Goal: Information Seeking & Learning: Learn about a topic

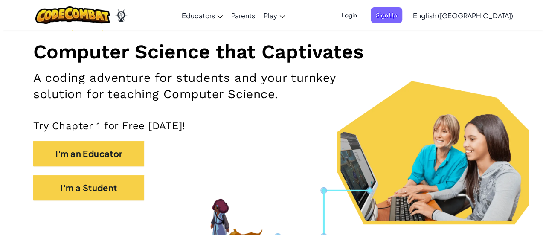
scroll to position [99, 0]
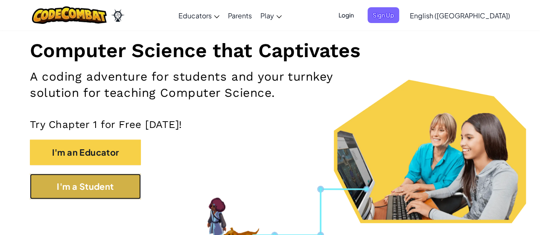
click at [111, 183] on button "I'm a Student" at bounding box center [85, 187] width 111 height 26
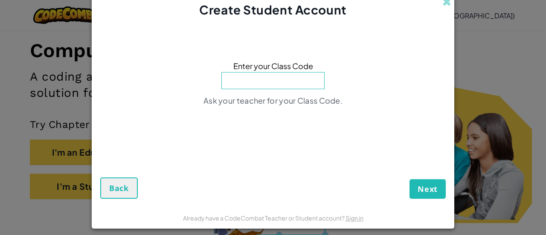
click at [292, 84] on input at bounding box center [272, 80] width 103 height 17
paste input "SoupCrashFire"
type input "SoupCrashFire"
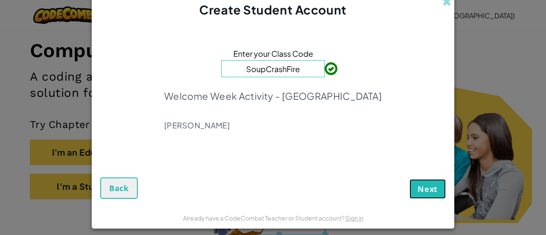
click at [428, 194] on span "Next" at bounding box center [428, 189] width 20 height 10
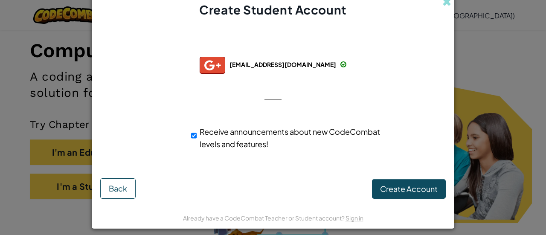
click at [280, 70] on div "dc37229@students.hcde.org" at bounding box center [273, 65] width 147 height 17
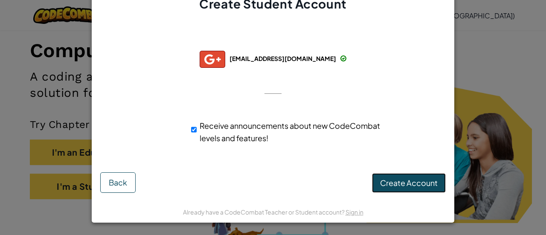
click at [387, 181] on span "Create Account" at bounding box center [409, 183] width 58 height 10
click at [384, 183] on button "Create Account" at bounding box center [409, 183] width 74 height 20
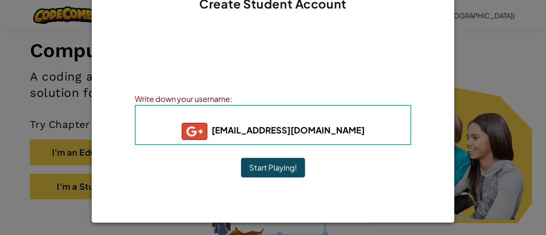
click at [293, 169] on button "Start Playing!" at bounding box center [273, 168] width 64 height 20
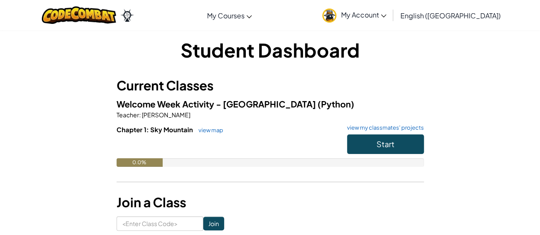
scroll to position [5, 0]
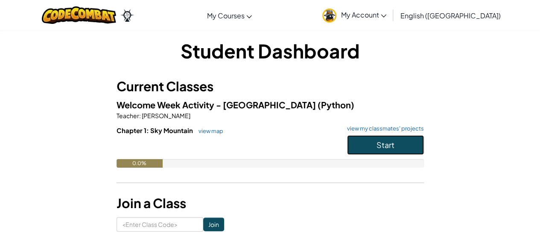
click at [364, 138] on button "Start" at bounding box center [385, 145] width 77 height 20
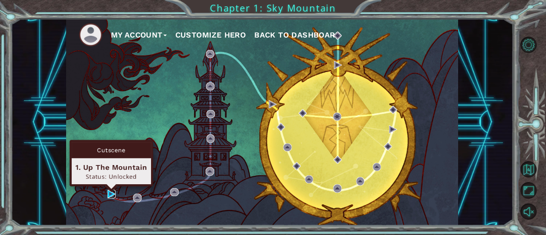
click at [110, 194] on img at bounding box center [112, 194] width 8 height 8
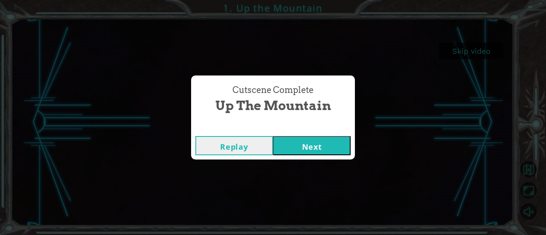
click at [312, 143] on button "Next" at bounding box center [312, 145] width 78 height 19
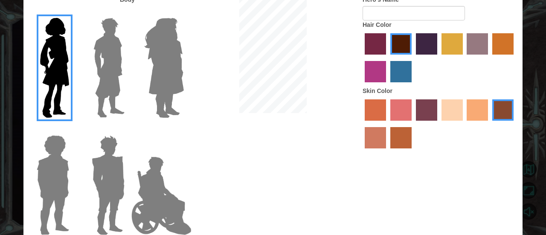
click at [121, 165] on img at bounding box center [108, 185] width 40 height 107
click at [128, 130] on input "Hero Garnet" at bounding box center [128, 130] width 0 height 0
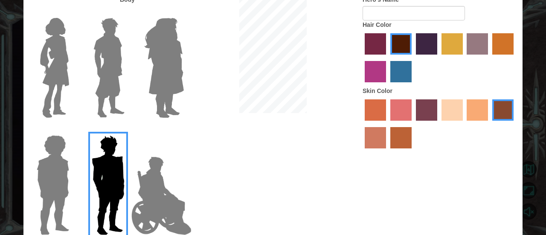
click at [114, 79] on img at bounding box center [109, 68] width 38 height 107
click at [128, 12] on input "Hero Lars" at bounding box center [128, 12] width 0 height 0
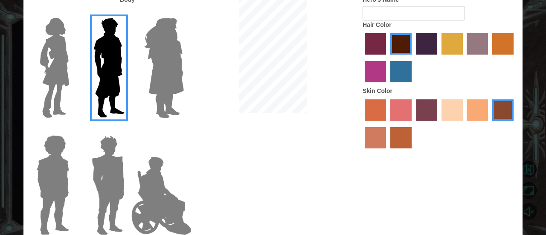
click at [70, 176] on img at bounding box center [52, 185] width 39 height 107
click at [73, 130] on input "Hero Steven" at bounding box center [73, 130] width 0 height 0
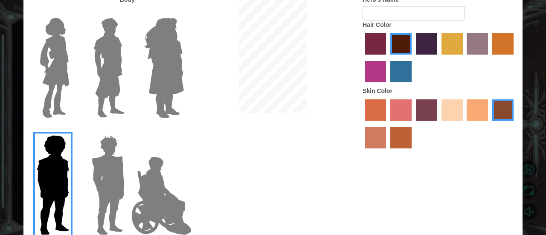
click at [100, 190] on img at bounding box center [108, 185] width 40 height 107
click at [128, 130] on input "Hero Garnet" at bounding box center [128, 130] width 0 height 0
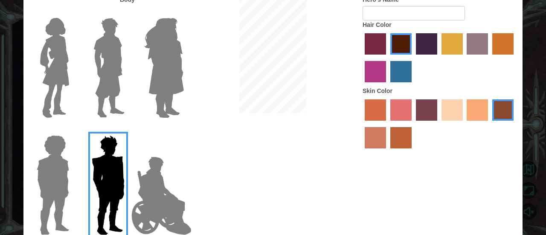
click at [100, 128] on div at bounding box center [106, 180] width 43 height 115
click at [111, 105] on img at bounding box center [109, 68] width 38 height 107
click at [128, 12] on input "Hero Lars" at bounding box center [128, 12] width 0 height 0
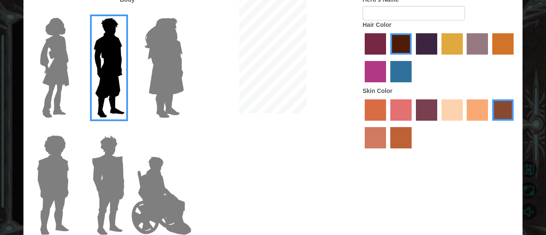
click at [408, 136] on label "smoke tree skin color" at bounding box center [400, 137] width 21 height 21
click at [387, 151] on input "smoke tree skin color" at bounding box center [387, 151] width 0 height 0
click at [431, 43] on label "hot purple hair color" at bounding box center [426, 43] width 21 height 21
click at [413, 58] on input "hot purple hair color" at bounding box center [413, 58] width 0 height 0
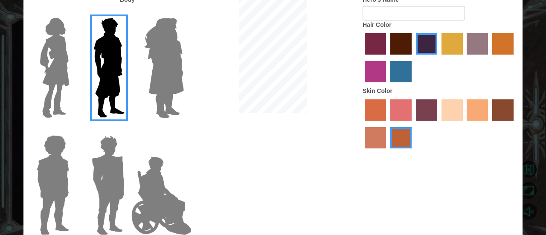
click at [395, 76] on label "lachmara hair color" at bounding box center [400, 71] width 21 height 21
click at [387, 85] on input "lachmara hair color" at bounding box center [387, 85] width 0 height 0
click at [428, 41] on label "hot purple hair color" at bounding box center [426, 43] width 21 height 21
click at [413, 58] on input "hot purple hair color" at bounding box center [413, 58] width 0 height 0
click at [378, 118] on label "sorbus skin color" at bounding box center [375, 109] width 21 height 21
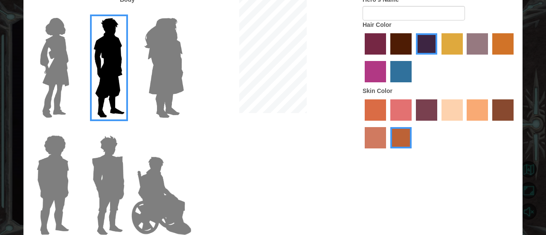
click at [362, 124] on input "sorbus skin color" at bounding box center [362, 124] width 0 height 0
click at [427, 115] on label "tosca skin color" at bounding box center [426, 109] width 21 height 21
click at [413, 124] on input "tosca skin color" at bounding box center [413, 124] width 0 height 0
click at [443, 111] on label "sandy beach skin color" at bounding box center [452, 109] width 21 height 21
click at [439, 124] on input "sandy beach skin color" at bounding box center [439, 124] width 0 height 0
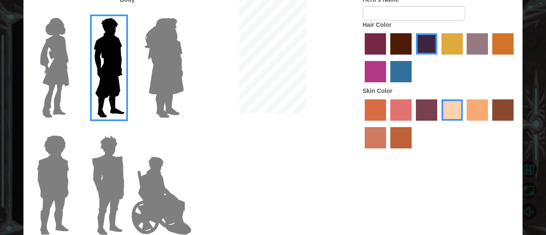
click at [466, 115] on div at bounding box center [440, 124] width 154 height 55
click at [476, 116] on label "tacao skin color" at bounding box center [477, 109] width 21 height 21
click at [464, 124] on input "tacao skin color" at bounding box center [464, 124] width 0 height 0
click at [371, 140] on label "burning sand skin color" at bounding box center [375, 137] width 21 height 21
click at [515, 124] on input "burning sand skin color" at bounding box center [515, 124] width 0 height 0
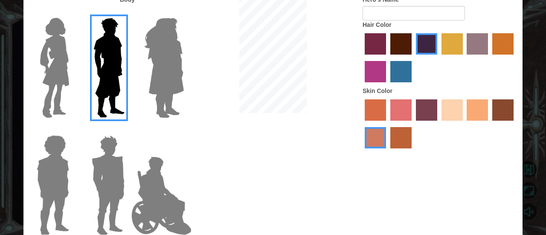
click at [396, 139] on label "smoke tree skin color" at bounding box center [400, 137] width 21 height 21
click at [387, 151] on input "smoke tree skin color" at bounding box center [387, 151] width 0 height 0
click at [384, 138] on label "burning sand skin color" at bounding box center [375, 137] width 21 height 21
click at [515, 124] on input "burning sand skin color" at bounding box center [515, 124] width 0 height 0
click at [398, 140] on label "smoke tree skin color" at bounding box center [400, 137] width 21 height 21
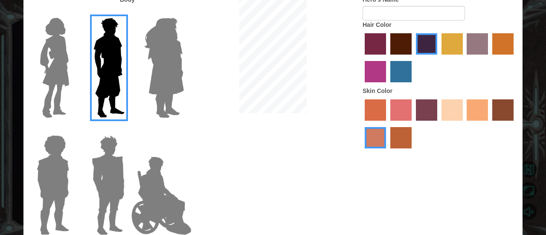
click at [387, 151] on input "smoke tree skin color" at bounding box center [387, 151] width 0 height 0
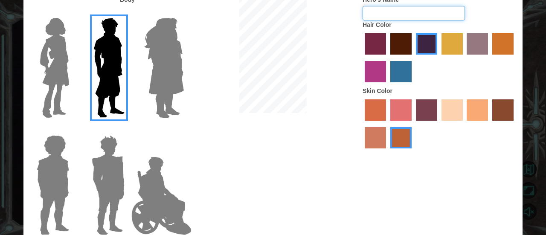
click at [370, 12] on input "Hero's Name" at bounding box center [414, 13] width 102 height 15
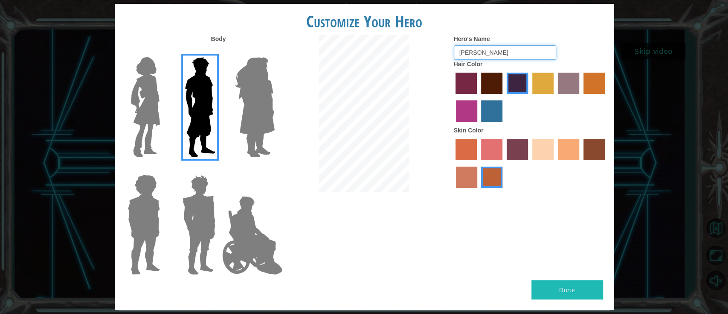
type input "[PERSON_NAME]"
drag, startPoint x: 449, startPoint y: 3, endPoint x: 464, endPoint y: 216, distance: 213.0
click at [464, 216] on div "Body Hero's Name [PERSON_NAME] Hair Color Skin Color" at bounding box center [364, 157] width 499 height 245
click at [544, 235] on button "Done" at bounding box center [568, 289] width 72 height 19
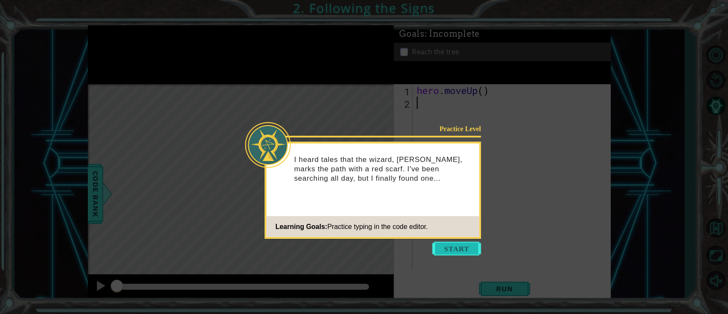
click at [455, 235] on button "Start" at bounding box center [457, 249] width 49 height 14
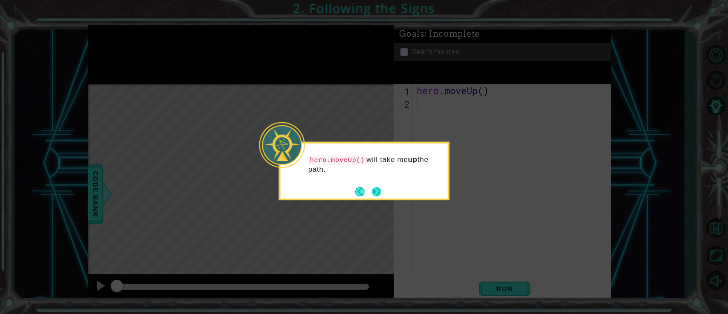
click at [379, 187] on button "Next" at bounding box center [376, 190] width 9 height 9
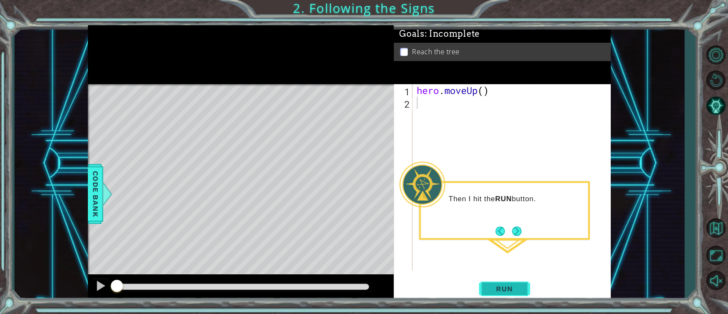
click at [507, 235] on span "Run" at bounding box center [505, 288] width 34 height 9
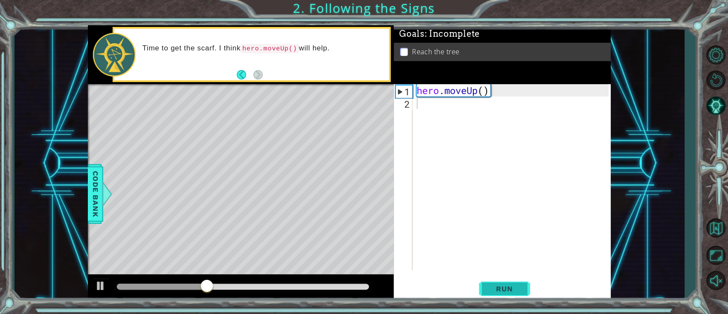
click at [505, 235] on span "Run" at bounding box center [505, 288] width 34 height 9
type textarea "n"
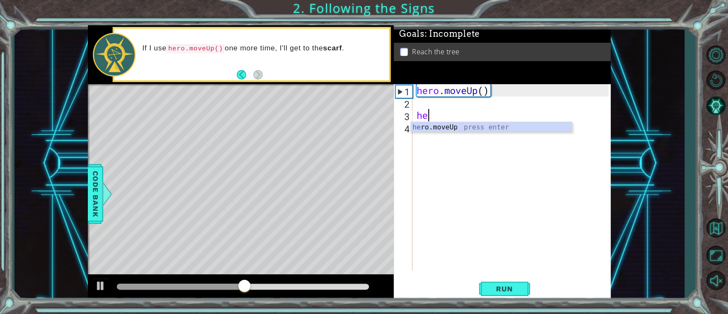
scroll to position [0, 0]
type textarea "hero"
click at [507, 125] on div "hero .moveUp press enter" at bounding box center [491, 137] width 161 height 31
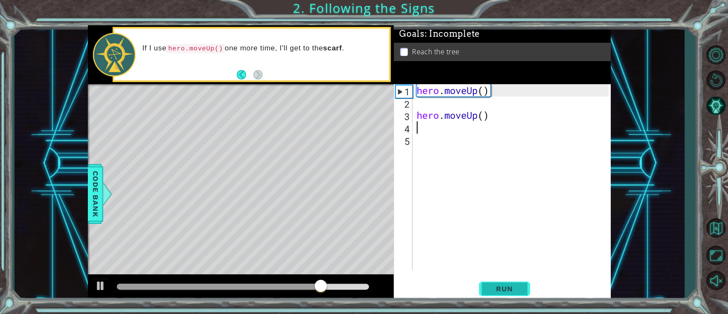
click at [510, 235] on span "Run" at bounding box center [505, 288] width 34 height 9
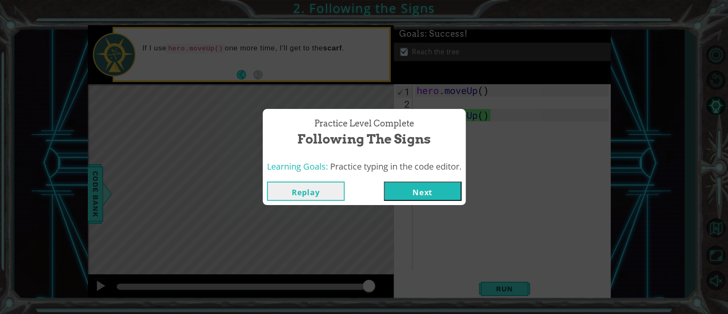
click at [447, 189] on button "Next" at bounding box center [423, 190] width 78 height 19
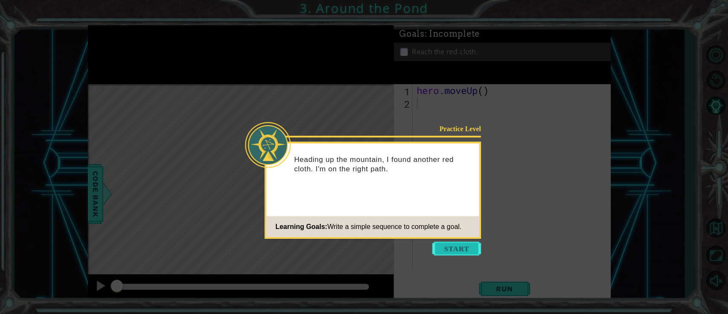
click at [444, 235] on button "Start" at bounding box center [457, 249] width 49 height 14
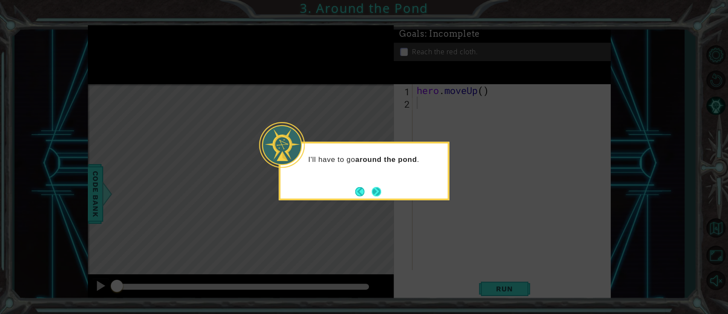
click at [376, 187] on button "Next" at bounding box center [376, 190] width 9 height 9
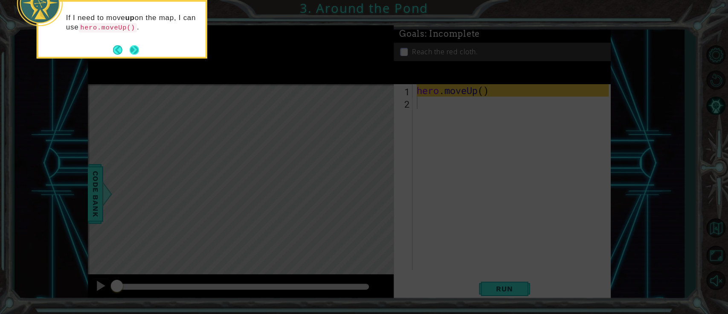
click at [133, 49] on button "Next" at bounding box center [134, 49] width 9 height 9
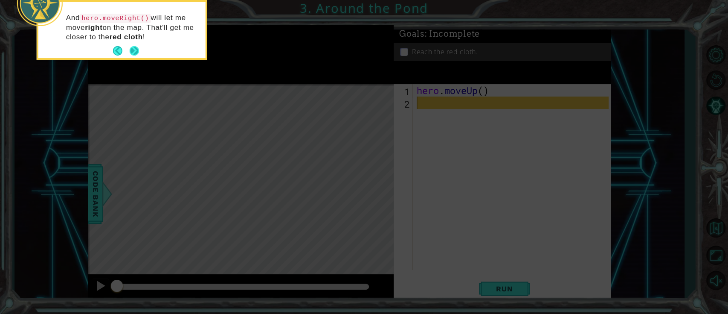
click at [135, 48] on button "Next" at bounding box center [134, 50] width 9 height 9
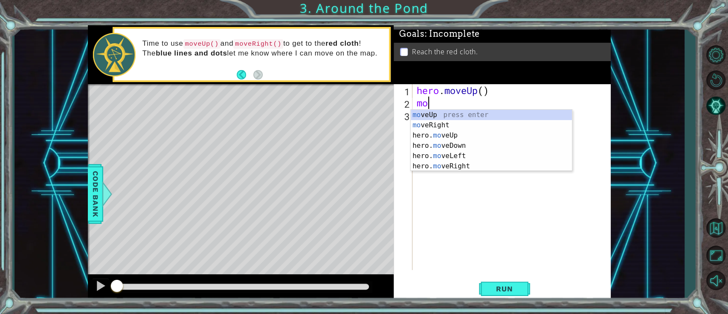
scroll to position [0, 0]
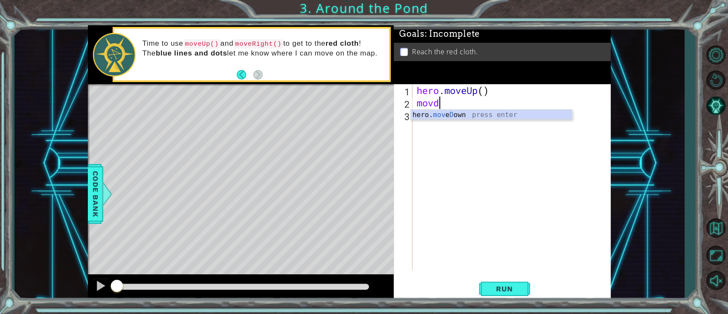
type textarea "mov"
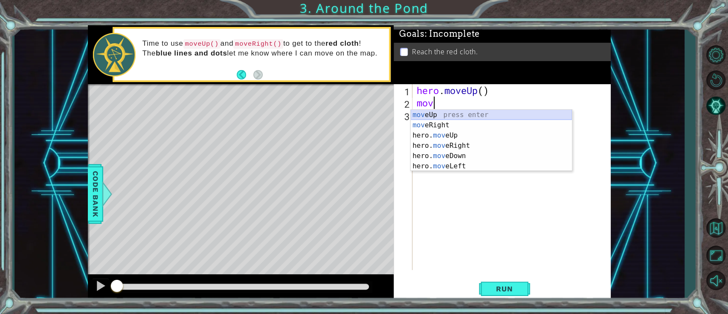
click at [509, 114] on div "mov eUp press enter mov eRight press enter hero. mov eUp press enter hero. mov …" at bounding box center [491, 151] width 161 height 82
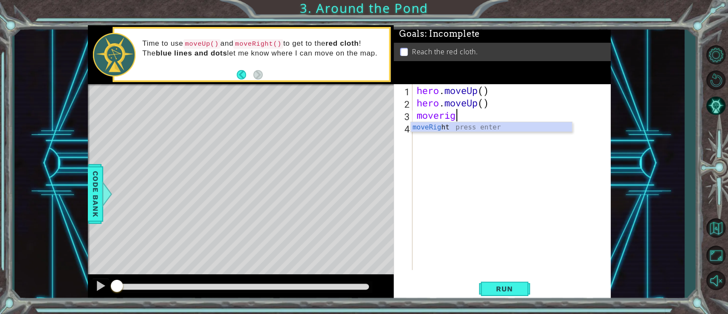
type textarea "moveright"
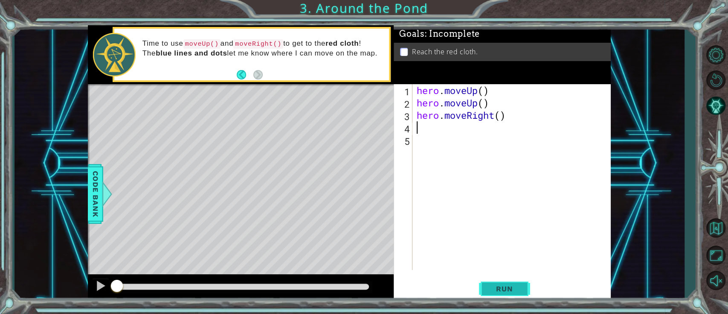
click at [505, 235] on span "Run" at bounding box center [505, 288] width 34 height 9
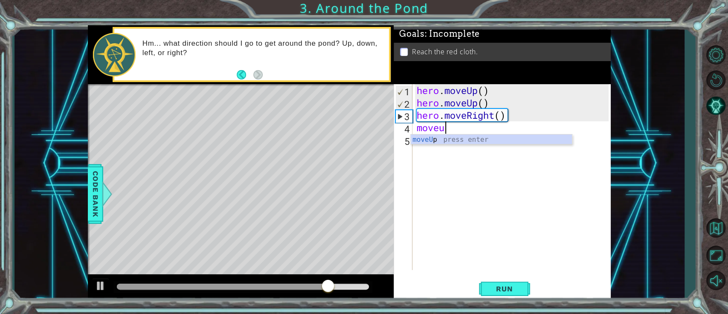
type textarea "moveup"
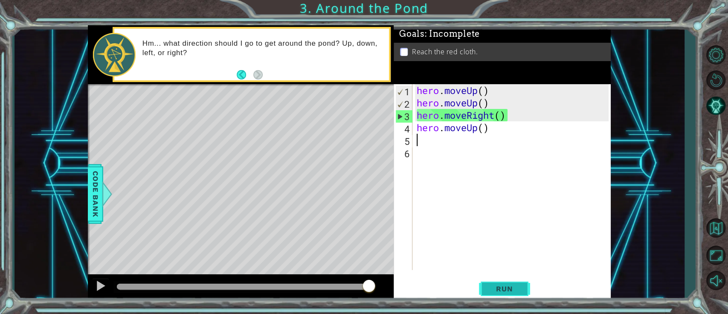
click at [508, 235] on span "Run" at bounding box center [505, 288] width 34 height 9
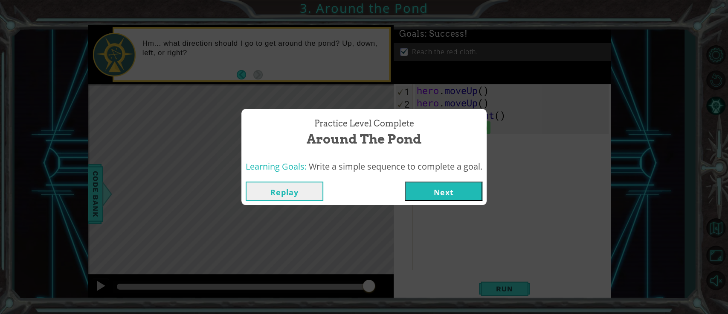
click at [458, 187] on button "Next" at bounding box center [444, 190] width 78 height 19
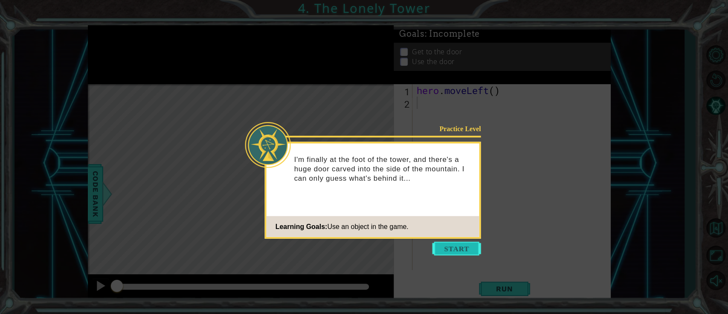
click at [459, 235] on button "Start" at bounding box center [457, 249] width 49 height 14
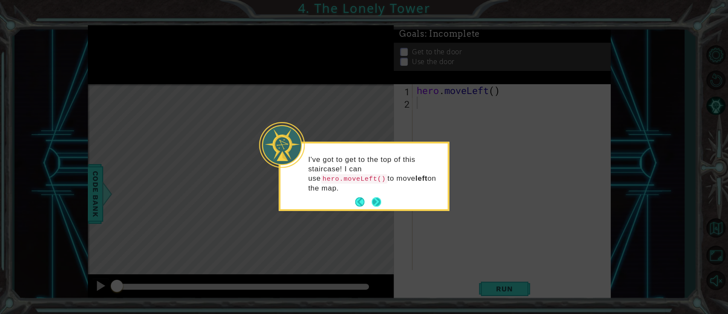
click at [379, 197] on button "Next" at bounding box center [376, 201] width 9 height 9
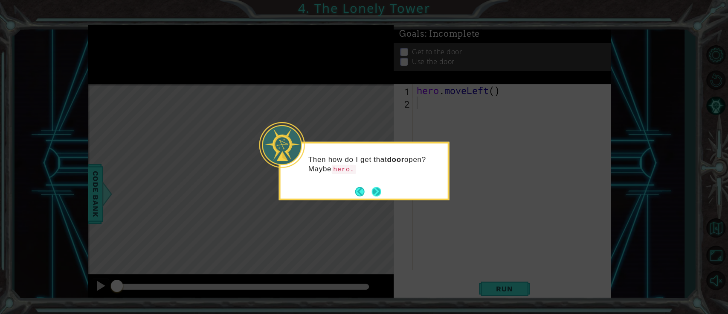
click at [379, 188] on button "Next" at bounding box center [376, 190] width 9 height 9
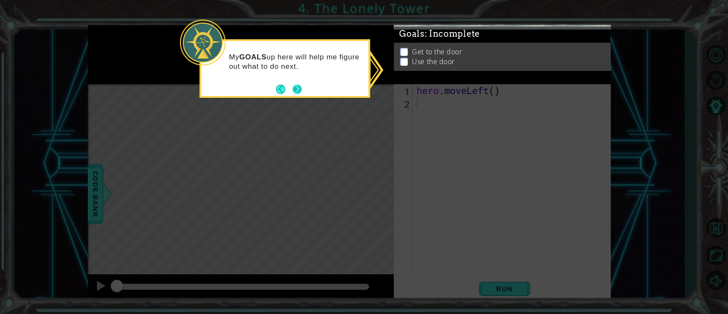
click at [297, 84] on button "Next" at bounding box center [297, 88] width 9 height 9
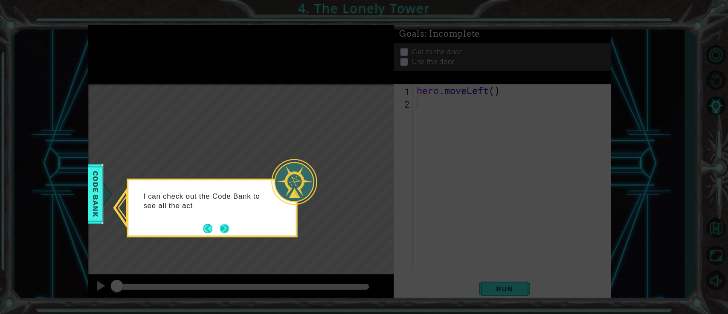
click at [225, 224] on button "Next" at bounding box center [224, 228] width 9 height 9
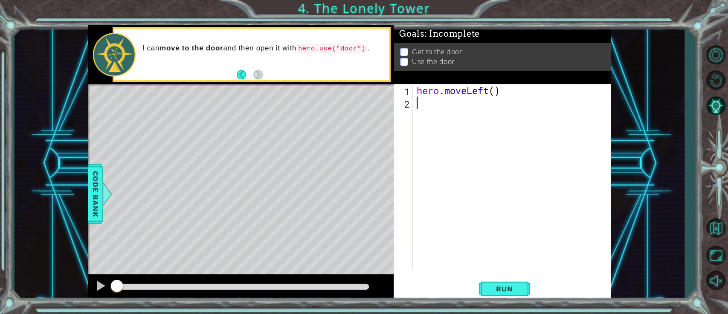
click at [546, 113] on div "hero . moveLeft ( )" at bounding box center [514, 189] width 198 height 210
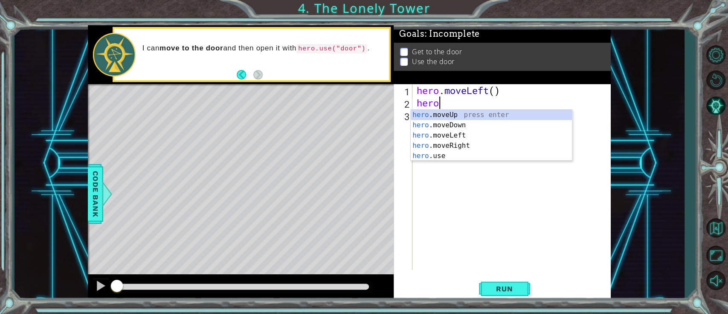
scroll to position [0, 0]
type textarea "h"
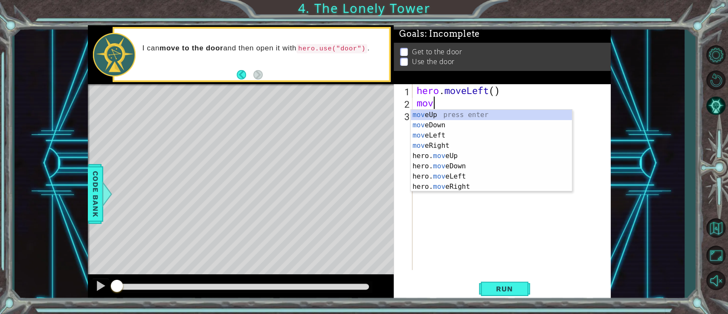
type textarea "move"
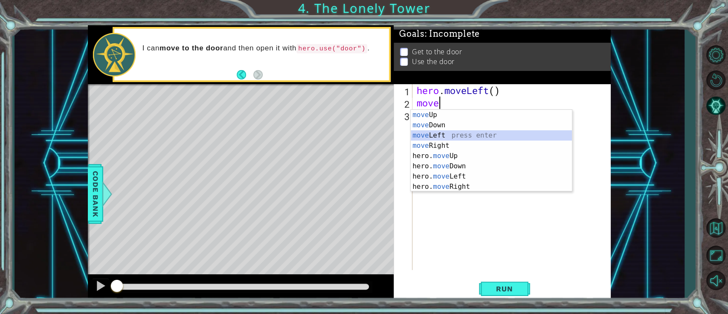
click at [498, 137] on div "move Up press enter move Down press enter move Left press enter move Right pres…" at bounding box center [491, 161] width 161 height 102
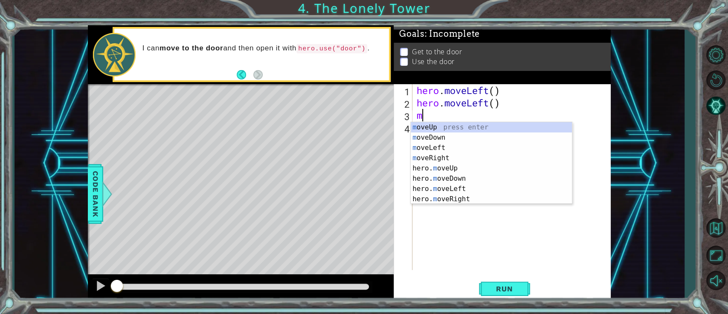
scroll to position [0, 0]
type textarea "movele"
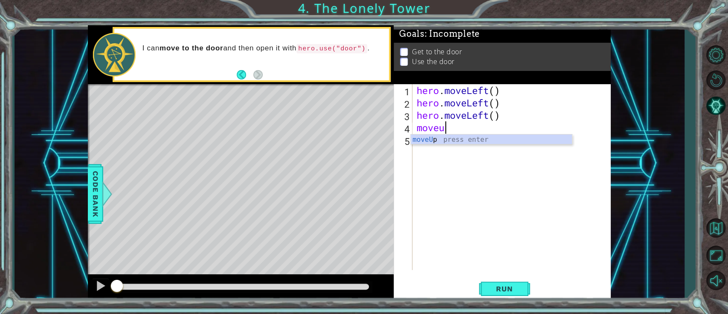
type textarea "moveup"
type textarea "mov"
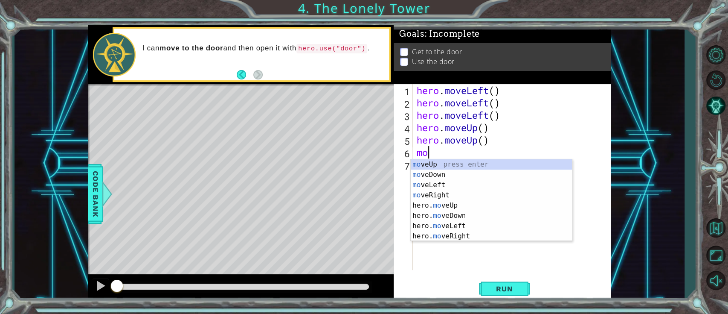
scroll to position [0, 0]
type textarea "move"
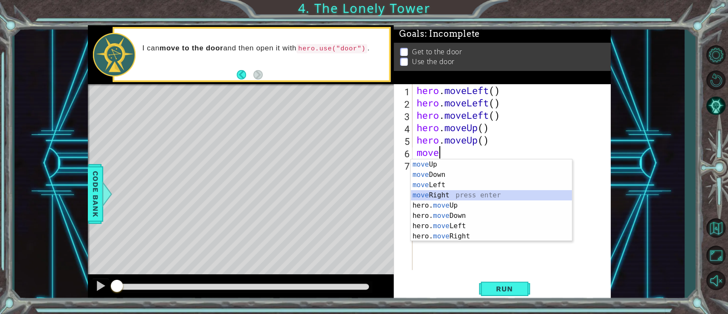
click at [477, 191] on div "move Up press enter move Down press enter move Left press enter move Right pres…" at bounding box center [491, 210] width 161 height 102
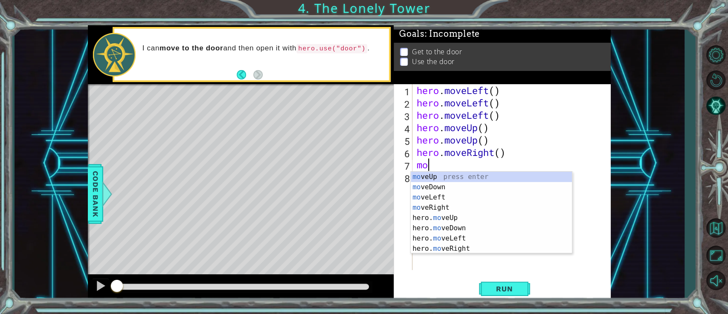
scroll to position [0, 0]
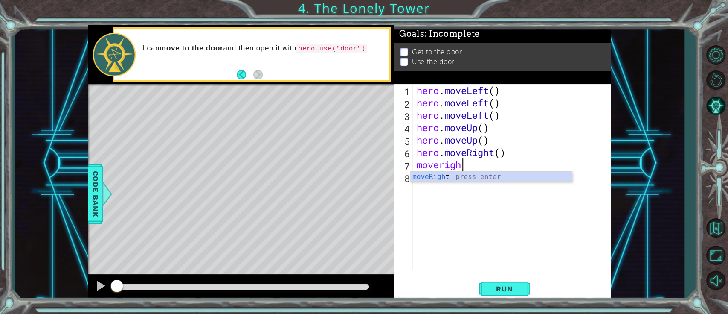
type textarea "moveright"
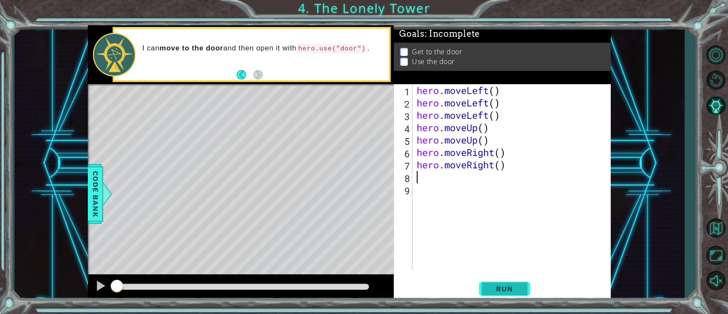
click at [509, 235] on span "Run" at bounding box center [505, 288] width 34 height 9
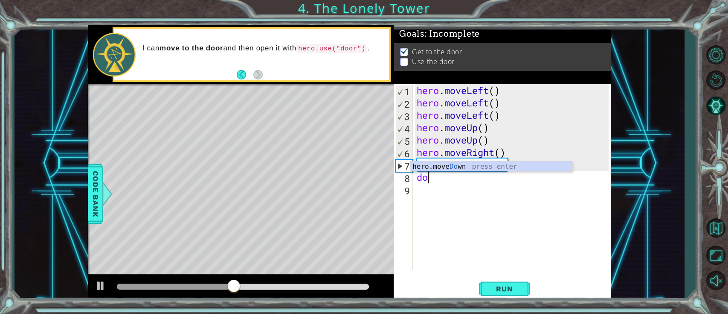
scroll to position [0, 0]
type textarea "d"
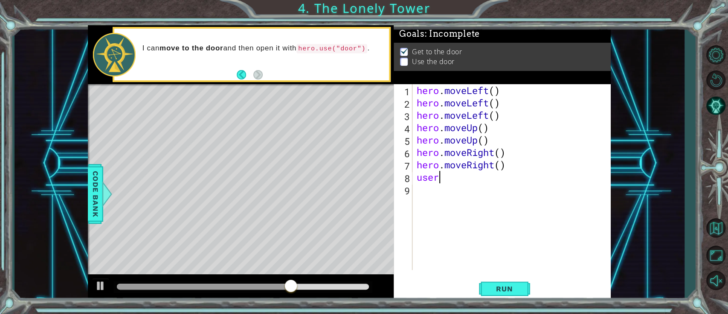
scroll to position [0, 0]
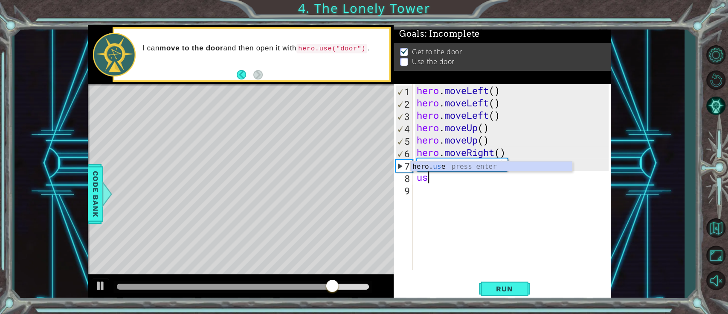
type textarea "u"
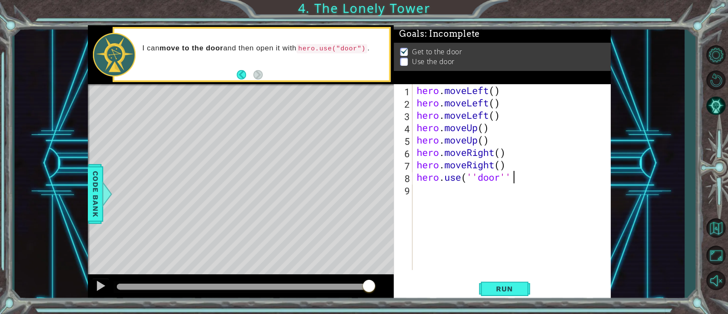
type textarea "hero.use(''door'')"
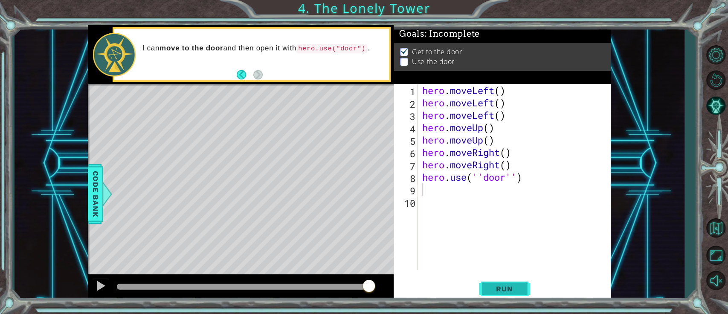
click at [501, 235] on span "Run" at bounding box center [505, 288] width 34 height 9
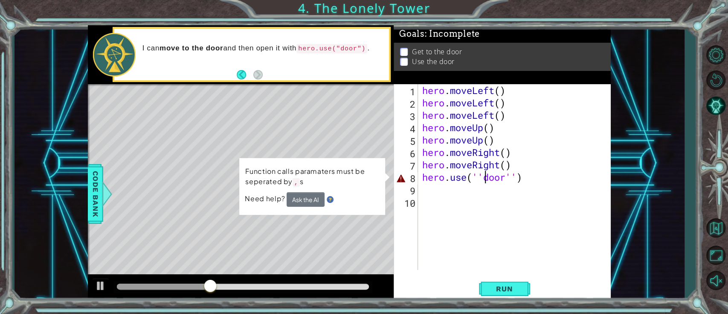
click at [487, 178] on div "hero . moveLeft ( ) hero . moveLeft ( ) hero . moveLeft ( ) hero . moveUp ( ) h…" at bounding box center [517, 189] width 192 height 210
type textarea "hero.use(''door'')"
click at [296, 199] on button "Ask the AI" at bounding box center [306, 199] width 38 height 15
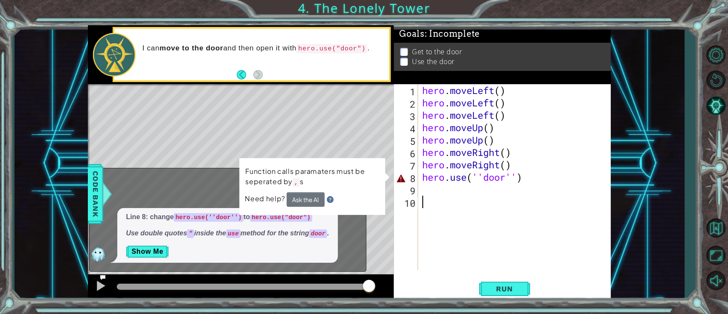
click at [458, 206] on div "hero . moveLeft ( ) hero . moveLeft ( ) hero . moveLeft ( ) hero . moveUp ( ) h…" at bounding box center [517, 189] width 192 height 210
click at [489, 176] on div "hero . moveLeft ( ) hero . moveLeft ( ) hero . moveLeft ( ) hero . moveUp ( ) h…" at bounding box center [517, 189] width 192 height 210
click at [485, 175] on div "hero . moveLeft ( ) hero . moveLeft ( ) hero . moveLeft ( ) hero . moveUp ( ) h…" at bounding box center [517, 189] width 192 height 210
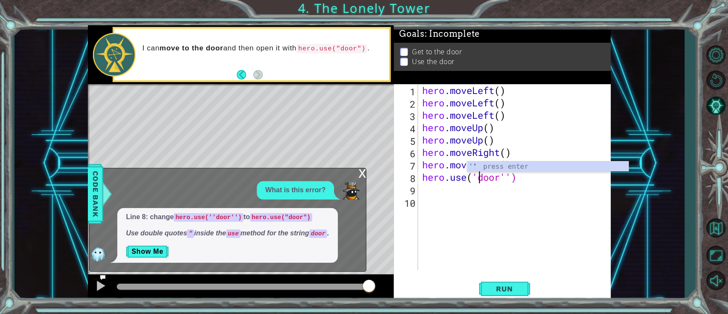
type textarea "hero.use(door'')"
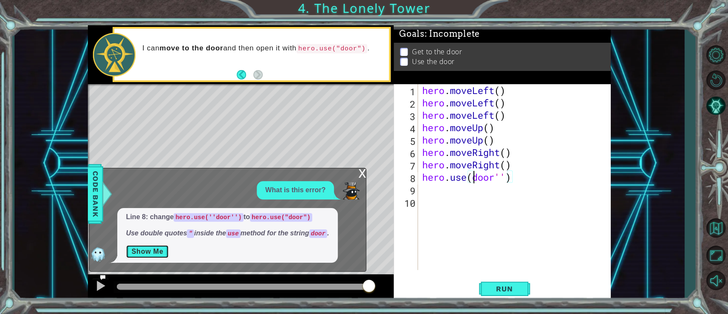
click at [144, 235] on button "Show Me" at bounding box center [147, 252] width 43 height 14
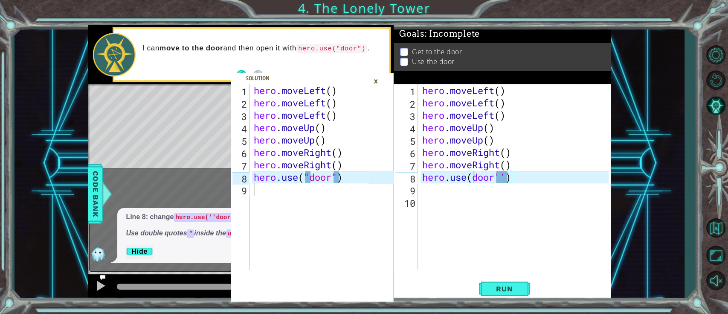
type textarea "hero.use("door")"
drag, startPoint x: 338, startPoint y: 176, endPoint x: 307, endPoint y: 177, distance: 30.3
click at [307, 177] on div "hero . moveLeft ( ) hero . moveLeft ( ) hero . moveLeft ( ) hero . moveUp ( ) h…" at bounding box center [312, 189] width 120 height 210
click at [379, 78] on div "×" at bounding box center [376, 81] width 13 height 15
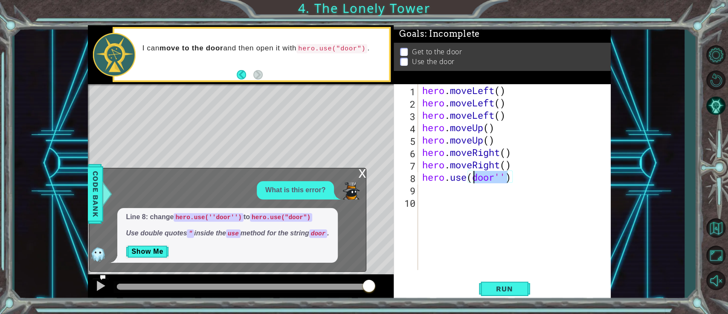
drag, startPoint x: 506, startPoint y: 181, endPoint x: 473, endPoint y: 181, distance: 32.4
click at [473, 181] on div "hero . moveLeft ( ) hero . moveLeft ( ) hero . moveLeft ( ) hero . moveUp ( ) h…" at bounding box center [517, 189] width 192 height 210
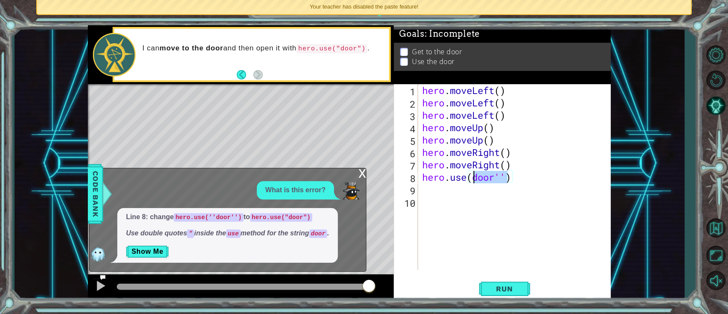
click at [518, 188] on div "hero . moveLeft ( ) hero . moveLeft ( ) hero . moveLeft ( ) hero . moveUp ( ) h…" at bounding box center [517, 189] width 192 height 210
click at [508, 177] on div "hero . moveLeft ( ) hero . moveLeft ( ) hero . moveLeft ( ) hero . moveUp ( ) h…" at bounding box center [517, 189] width 192 height 210
click at [500, 168] on div "door press enter" at bounding box center [547, 176] width 161 height 31
click at [475, 176] on div "hero . moveLeft ( ) hero . moveLeft ( ) hero . moveLeft ( ) hero . moveUp ( ) h…" at bounding box center [517, 189] width 192 height 210
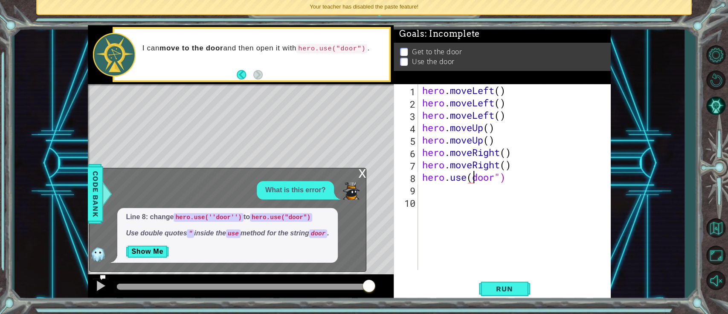
scroll to position [0, 3]
type textarea "hero.use("door")"
click at [512, 235] on span "Run" at bounding box center [505, 288] width 34 height 9
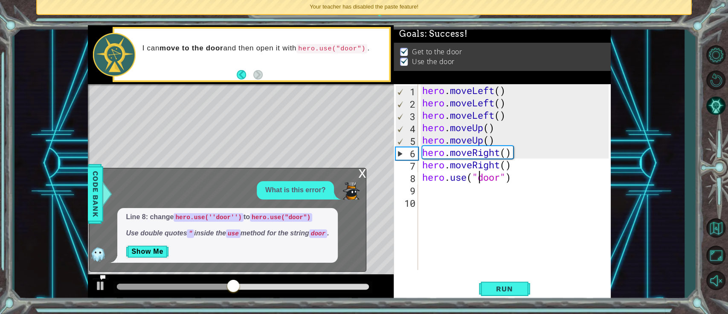
click at [364, 175] on div "x" at bounding box center [362, 172] width 8 height 9
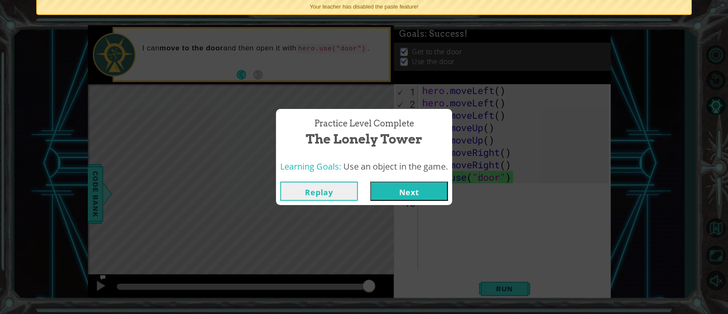
click at [381, 188] on button "Next" at bounding box center [409, 190] width 78 height 19
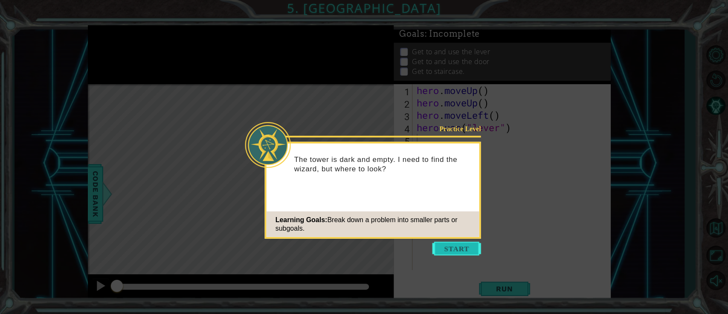
click at [447, 235] on button "Start" at bounding box center [457, 249] width 49 height 14
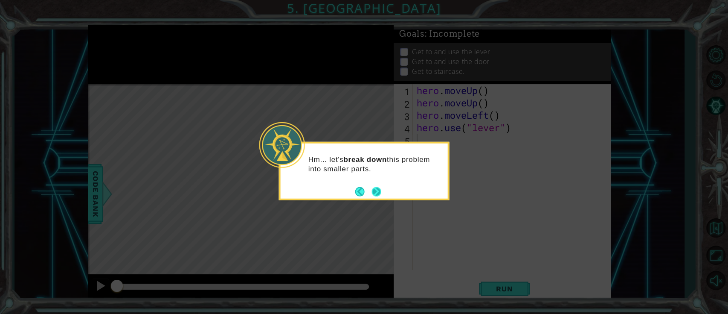
click at [372, 188] on button "Next" at bounding box center [376, 190] width 9 height 9
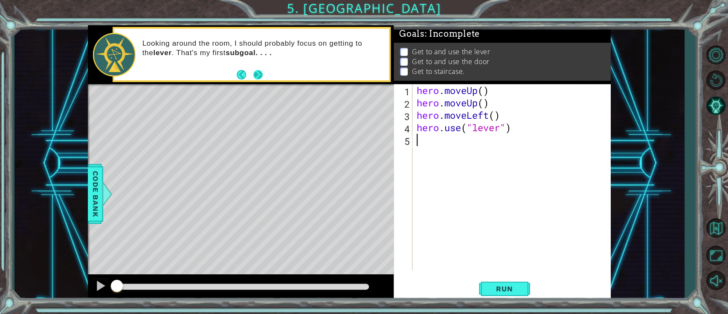
click at [259, 71] on button "Next" at bounding box center [257, 74] width 9 height 9
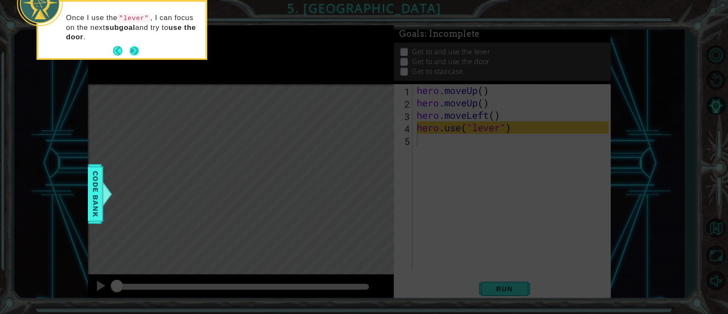
click at [137, 52] on button "Next" at bounding box center [134, 50] width 9 height 9
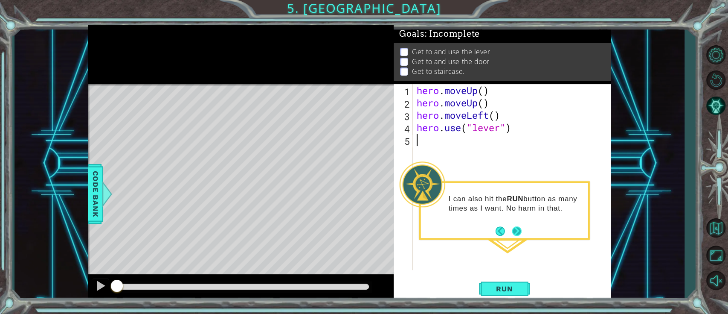
click at [519, 232] on button "Next" at bounding box center [517, 231] width 16 height 16
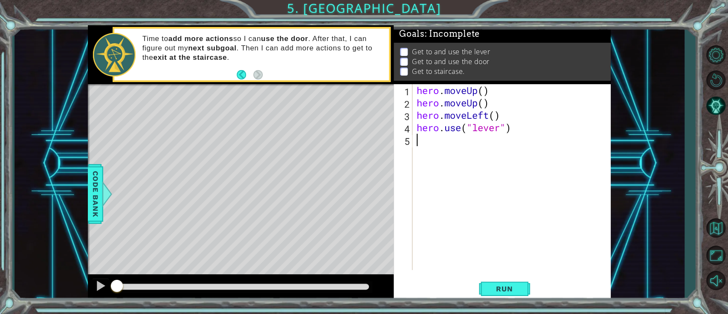
click at [405, 48] on p at bounding box center [404, 52] width 8 height 8
click at [465, 175] on div "hero . moveUp ( ) hero . moveUp ( ) hero . moveLeft ( ) hero . use ( "lever" )" at bounding box center [514, 189] width 198 height 210
click at [497, 235] on button "Run" at bounding box center [504, 289] width 51 height 22
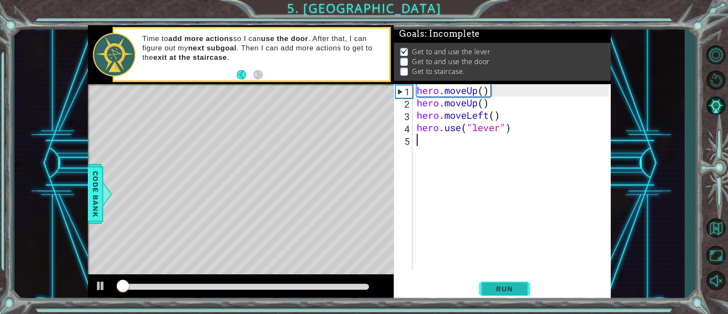
scroll to position [6, 0]
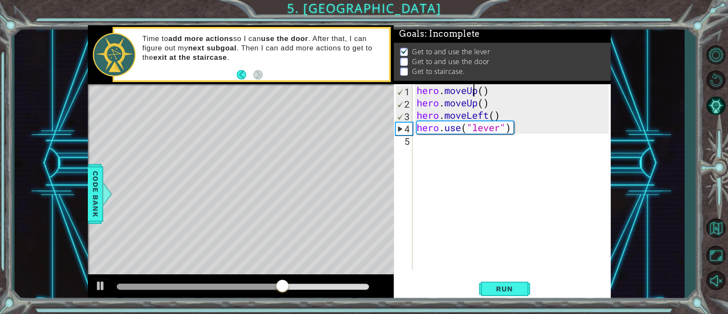
click at [476, 92] on div "hero . moveUp ( ) hero . moveUp ( ) hero . moveLeft ( ) hero . use ( "lever" )" at bounding box center [514, 189] width 198 height 210
type textarea "hero.moveUp()"
click at [472, 156] on div "hero . moveUp ( ) hero . moveUp ( ) hero . moveLeft ( ) hero . use ( "lever" )" at bounding box center [514, 189] width 198 height 210
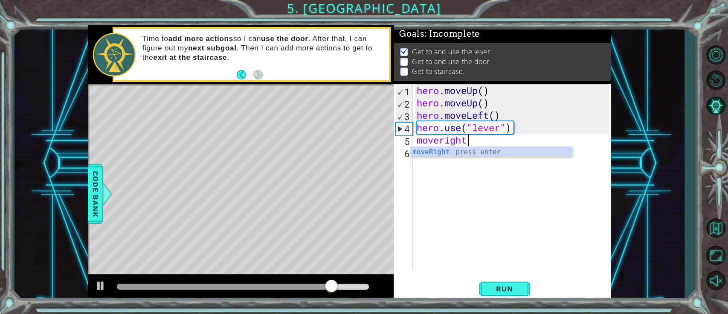
scroll to position [0, 3]
type textarea "moveright"
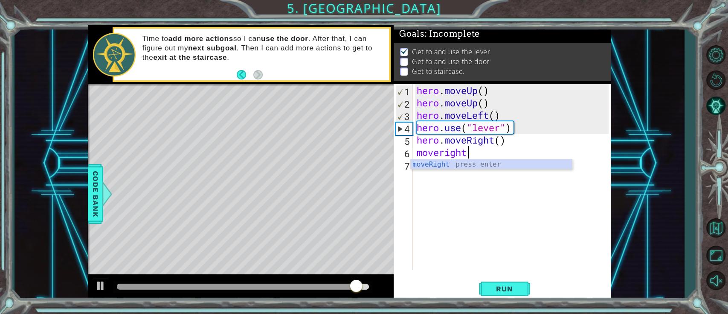
type textarea "moveright"
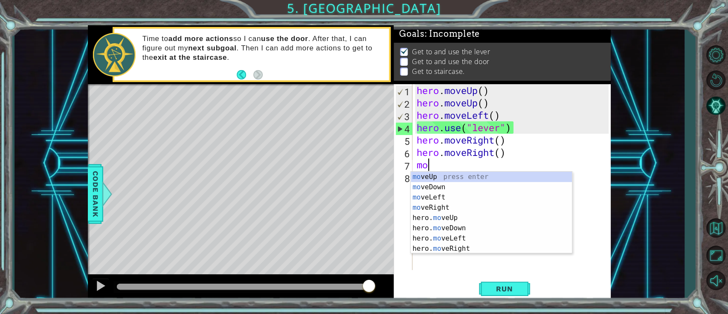
scroll to position [0, 0]
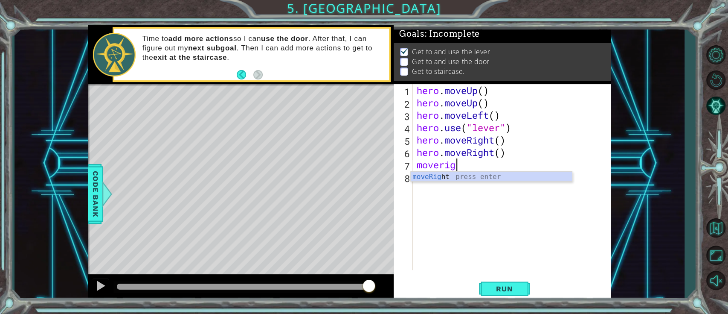
type textarea "moveright"
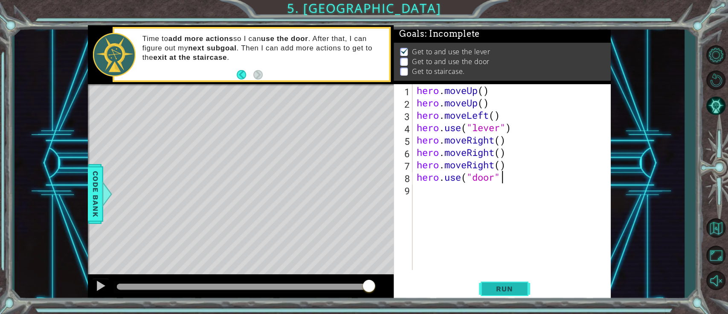
scroll to position [0, 5]
type textarea "hero.use("door")"
click at [511, 235] on span "Run" at bounding box center [505, 288] width 34 height 9
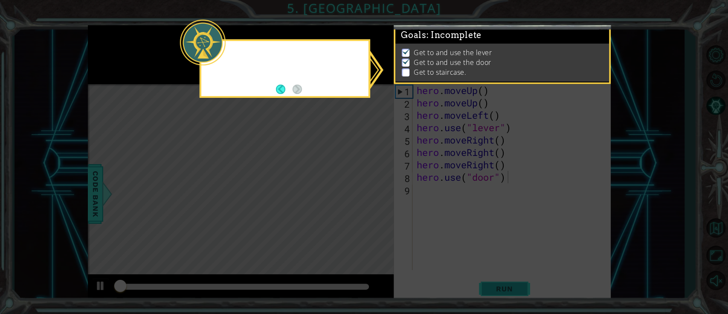
scroll to position [6, 0]
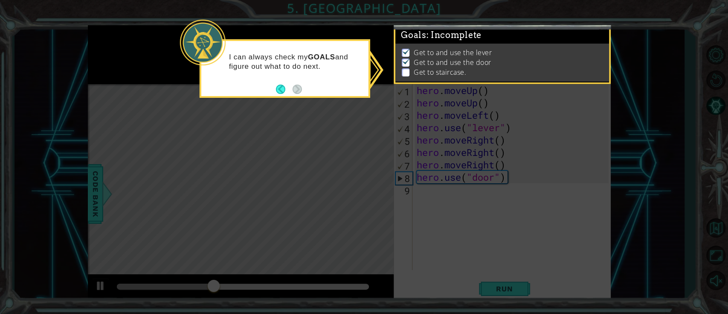
click at [383, 183] on icon at bounding box center [364, 157] width 728 height 314
click at [423, 67] on p "Get to staircase." at bounding box center [440, 71] width 52 height 9
click at [279, 89] on button "Back" at bounding box center [284, 88] width 17 height 9
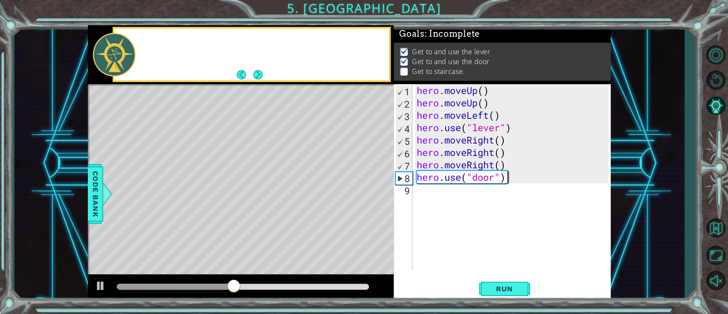
scroll to position [4, 0]
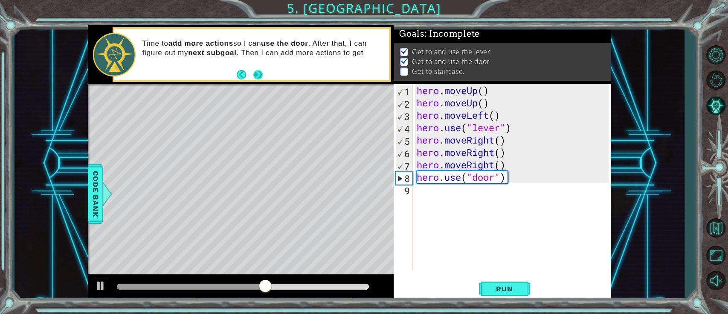
click at [257, 74] on button "Next" at bounding box center [257, 74] width 9 height 9
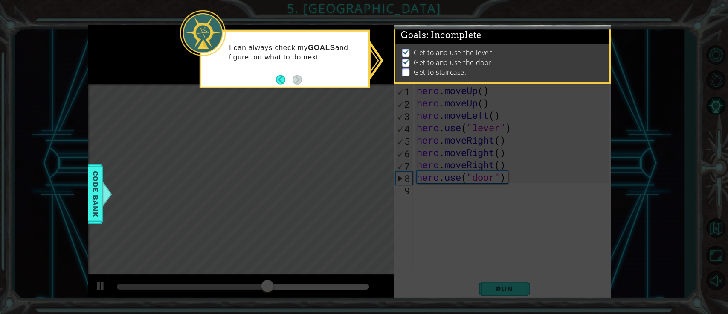
scroll to position [4, 0]
click at [283, 78] on button "Back" at bounding box center [284, 79] width 17 height 9
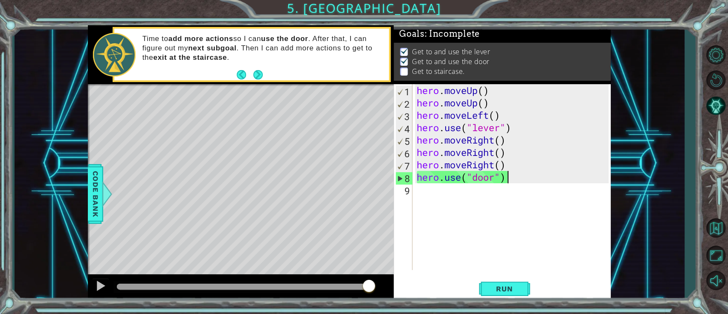
scroll to position [0, 0]
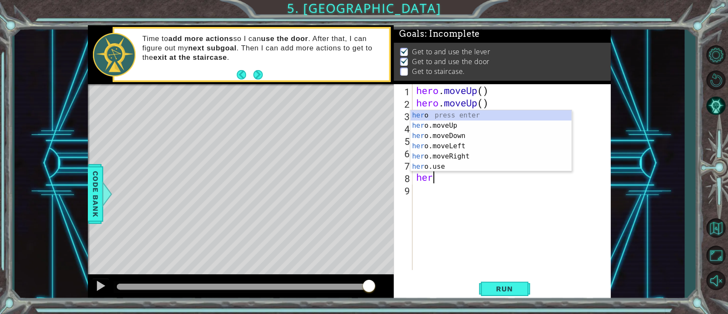
type textarea "h"
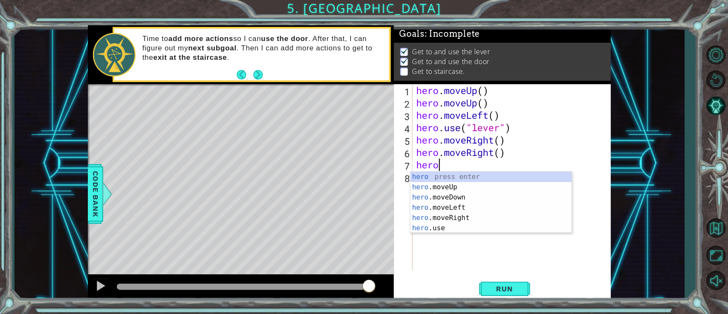
type textarea "h"
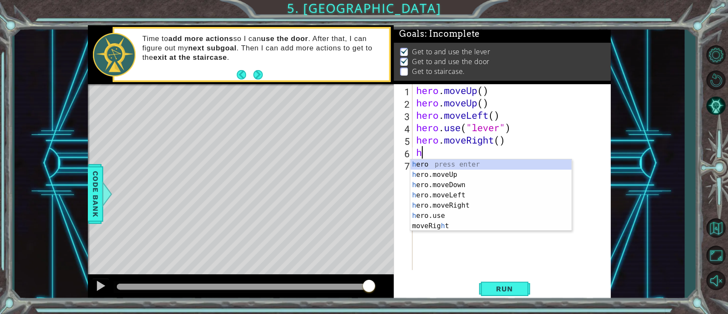
type textarea "h"
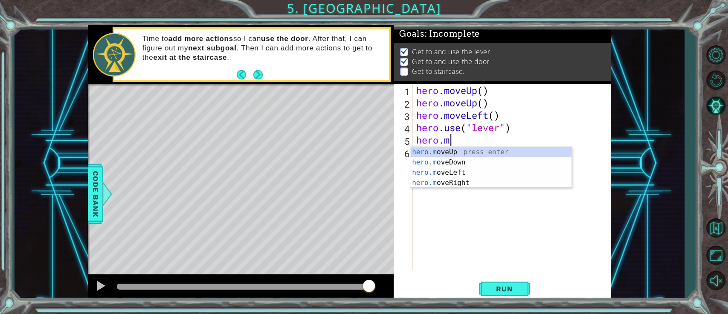
type textarea "h"
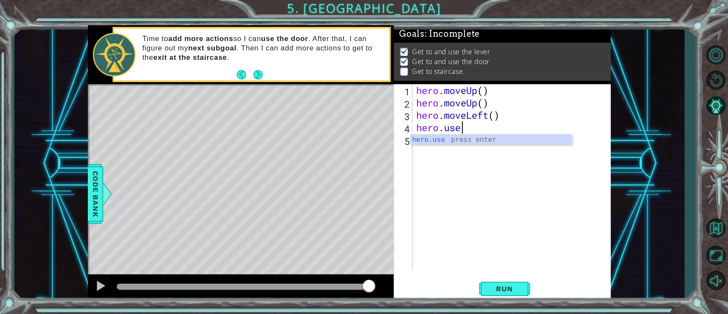
type textarea "h"
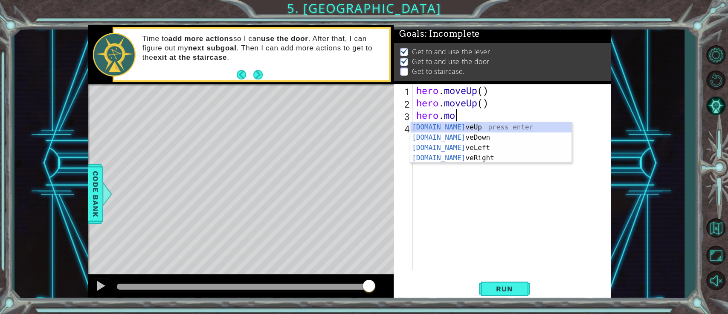
type textarea "h"
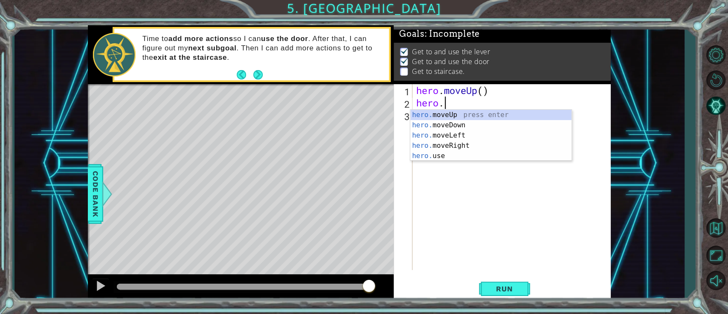
type textarea "h"
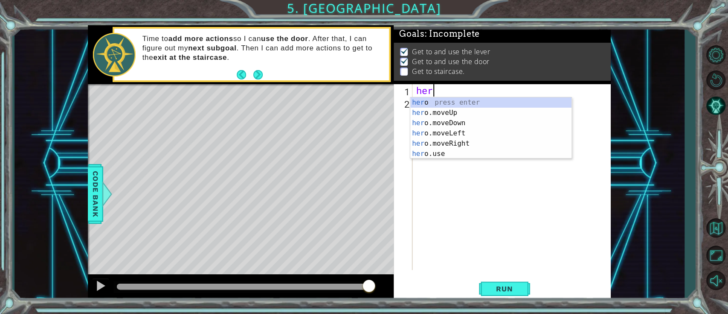
type textarea "h"
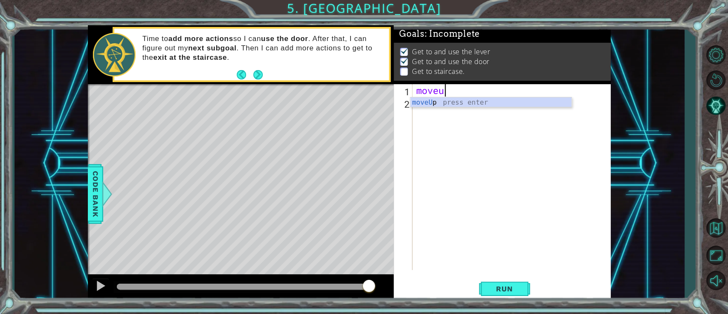
scroll to position [0, 1]
type textarea "moveup"
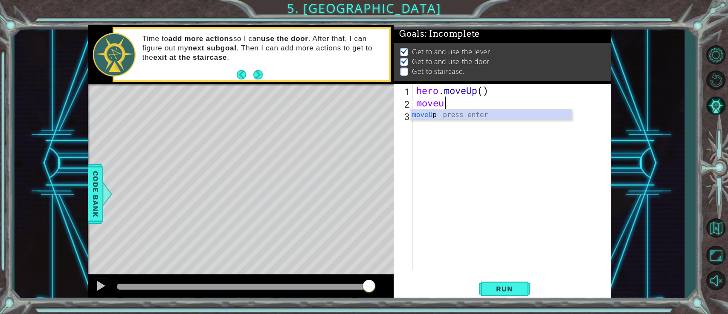
type textarea "moveup"
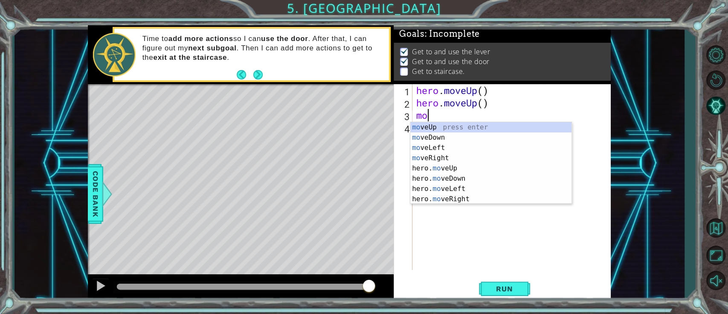
scroll to position [0, 0]
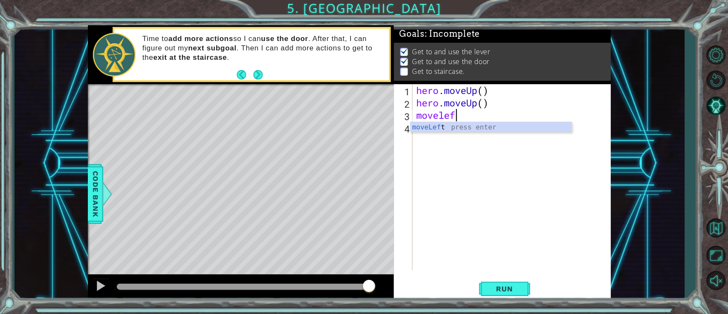
type textarea "moveleft"
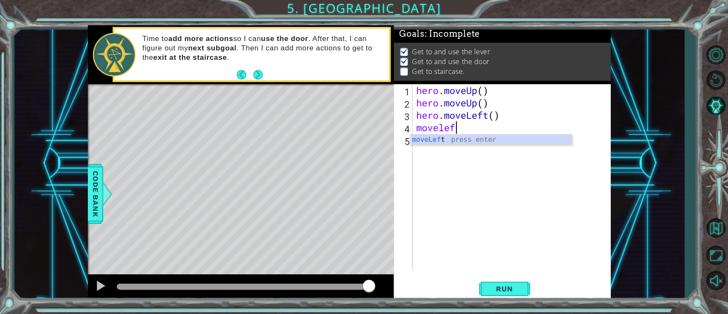
type textarea "moveleft"
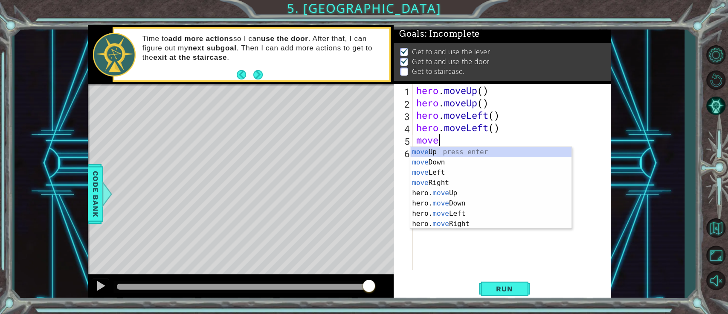
scroll to position [0, 1]
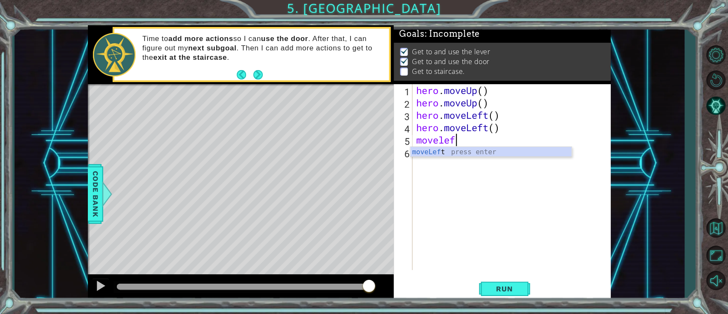
type textarea "moveleft"
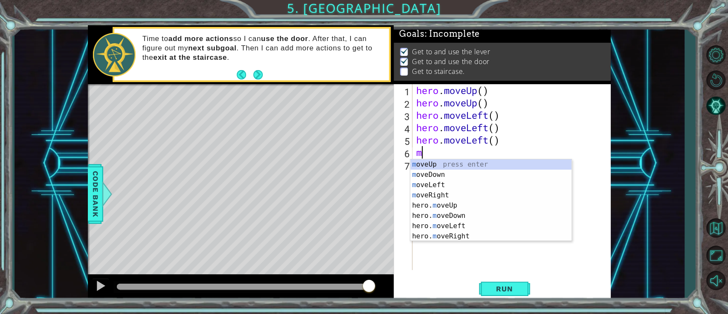
scroll to position [0, 0]
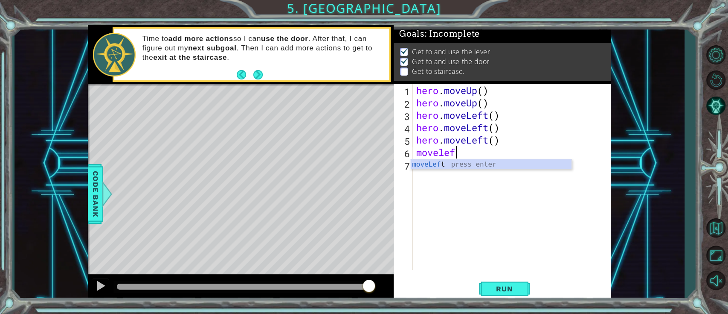
type textarea "moveleft"
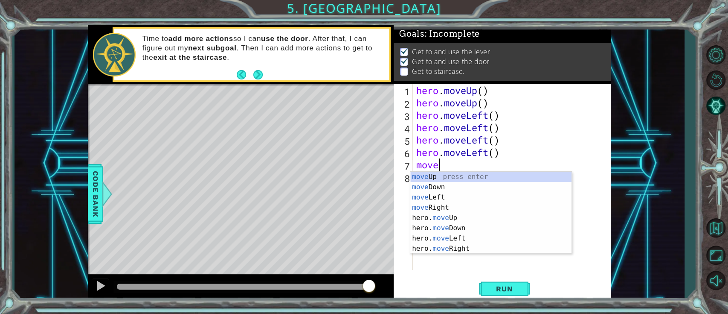
scroll to position [0, 1]
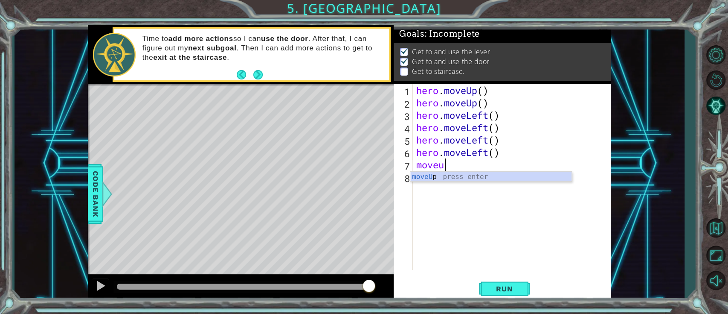
type textarea "moveup"
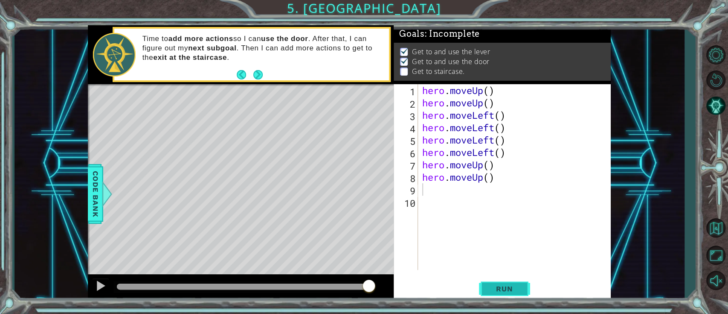
click at [522, 235] on button "Run" at bounding box center [504, 289] width 51 height 22
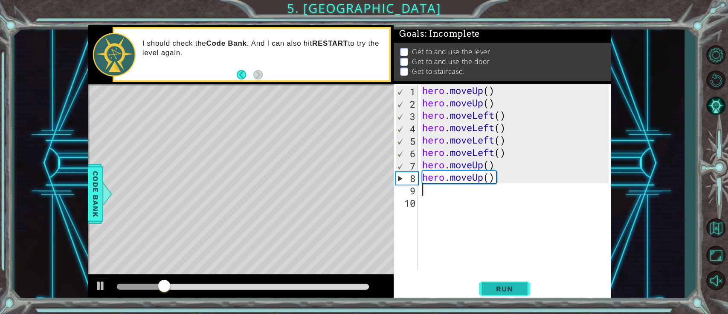
click at [496, 235] on span "Run" at bounding box center [505, 288] width 34 height 9
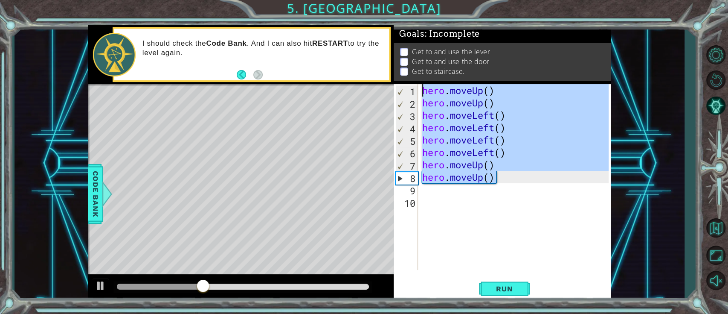
drag, startPoint x: 506, startPoint y: 179, endPoint x: 419, endPoint y: 52, distance: 153.6
click at [419, 52] on div "Goals : Incomplete Get to and use the lever Get to and use the door Get to stai…" at bounding box center [502, 163] width 217 height 276
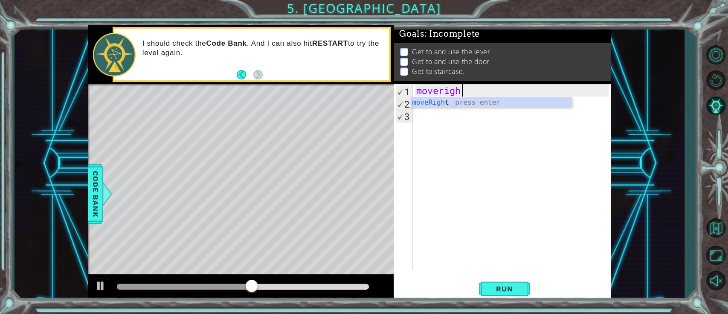
scroll to position [0, 3]
type textarea "moveright"
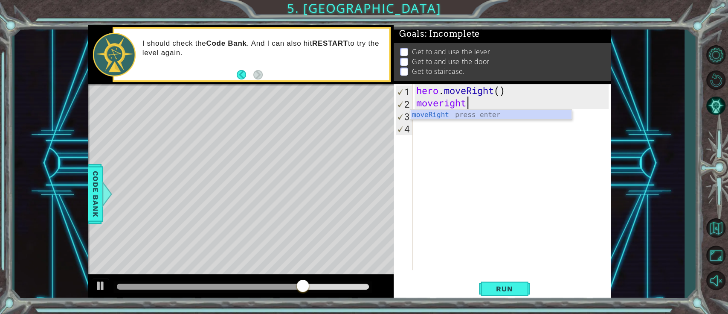
type textarea "moveright"
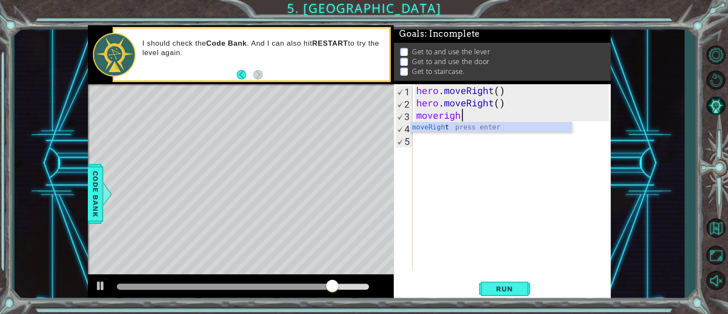
type textarea "moveright"
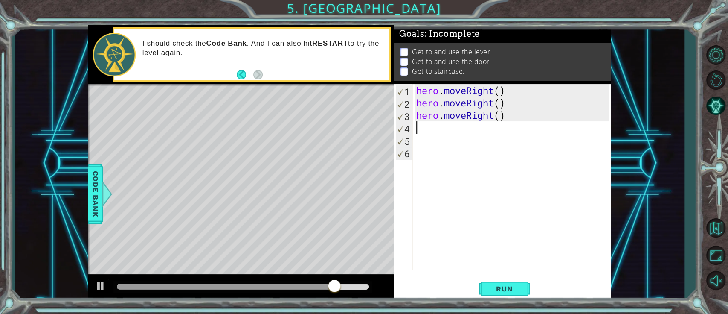
scroll to position [0, 0]
click at [500, 235] on span "Run" at bounding box center [505, 288] width 34 height 9
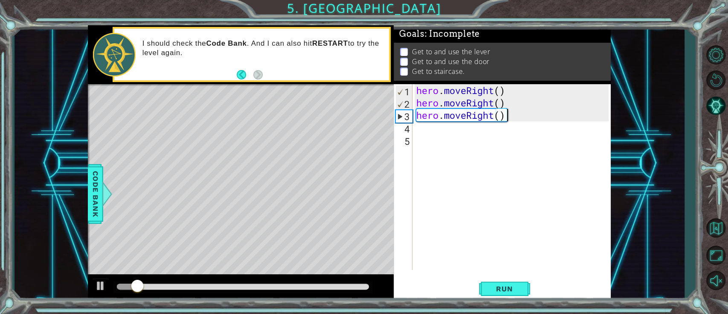
type textarea "h"
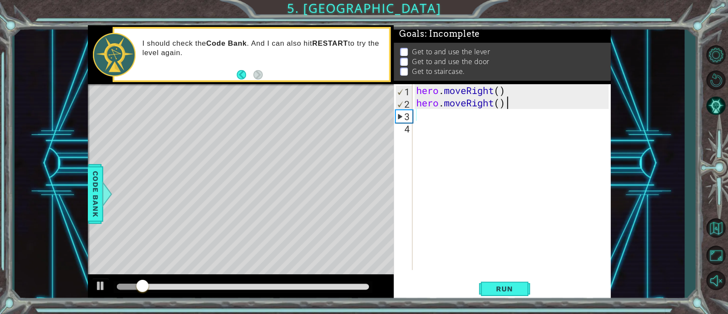
type textarea "h"
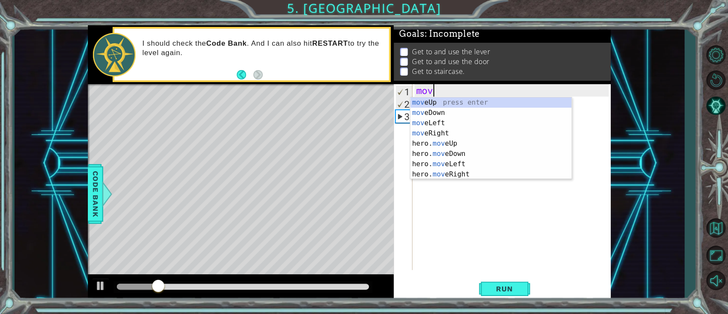
scroll to position [0, 1]
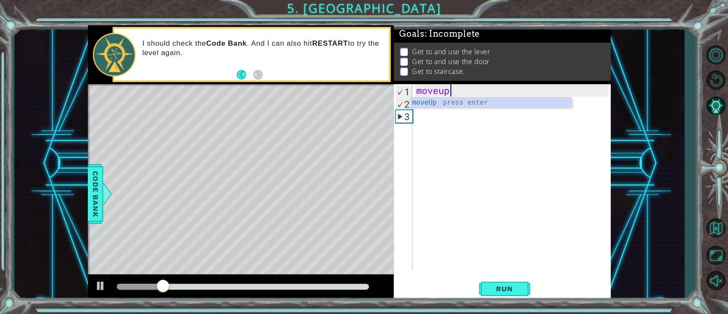
type textarea "moveup"
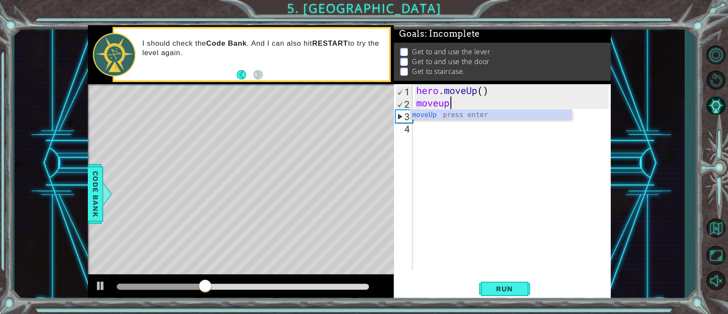
type textarea "moveup"
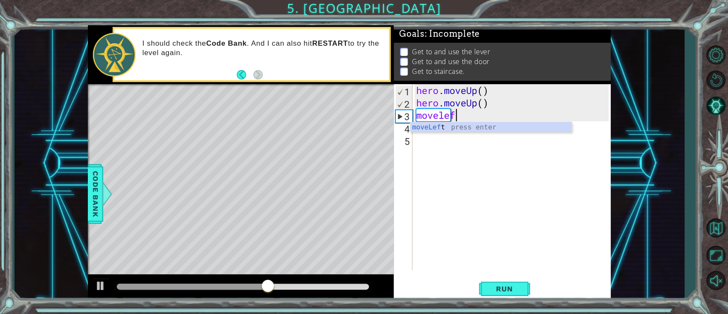
scroll to position [0, 2]
type textarea "moveleft"
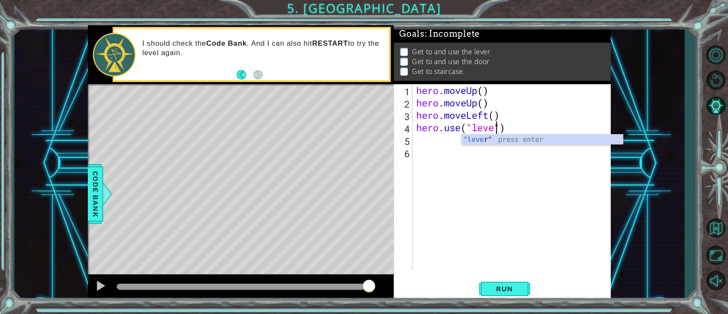
scroll to position [0, 5]
type textarea "hero.use("lever")"
click at [546, 122] on div "hero . moveUp ( ) hero . moveUp ( ) hero . moveLeft ( ) hero . use ( "lever" )" at bounding box center [514, 189] width 198 height 210
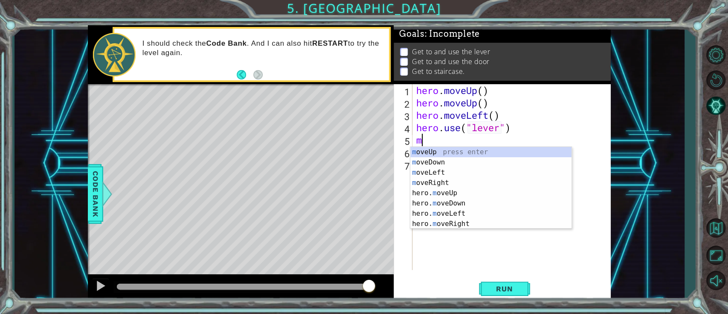
scroll to position [0, 0]
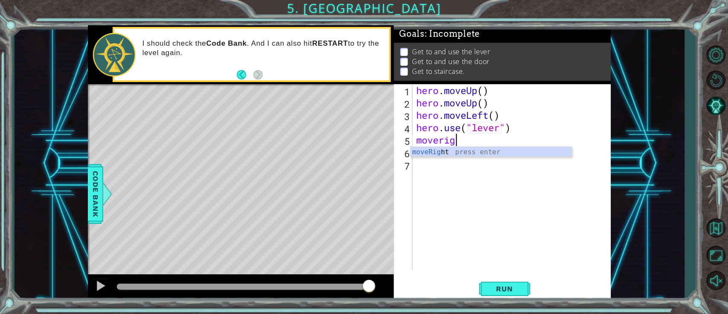
type textarea "moveright"
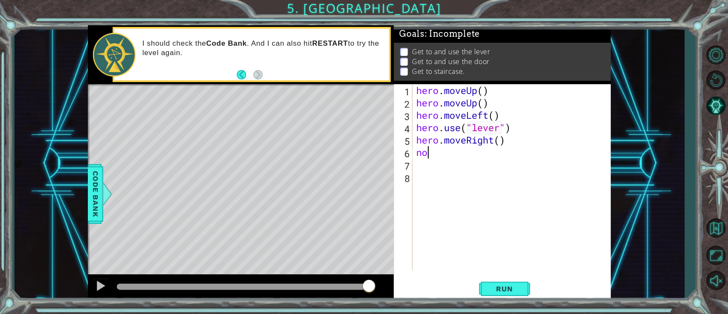
type textarea "n"
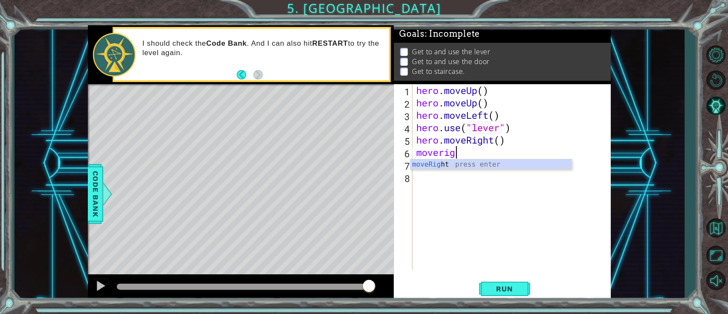
type textarea "moveright"
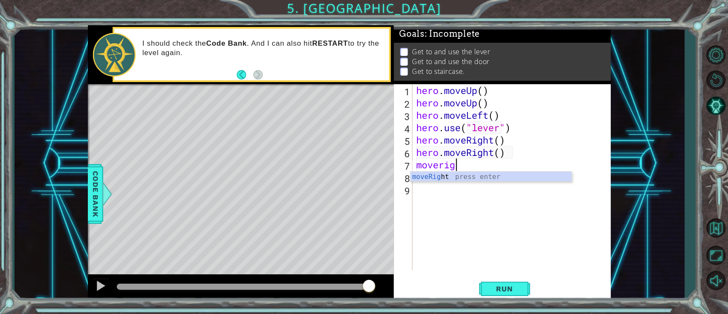
type textarea "moveright"
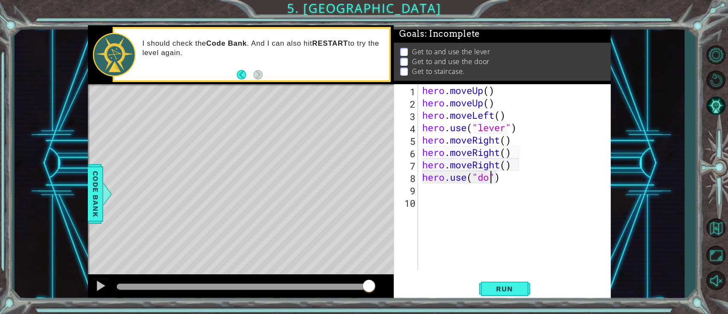
type textarea "hero.use("door")"
click at [511, 235] on div "1 2 3 4 5 6 7 8 9 10 11 hero . moveUp ( ) hero . moveUp ( ) hero . moveLeft ( )…" at bounding box center [502, 192] width 217 height 217
click at [513, 235] on button "Run" at bounding box center [504, 289] width 51 height 22
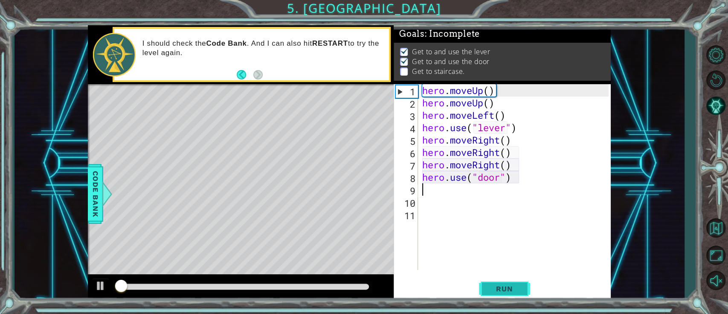
scroll to position [6, 0]
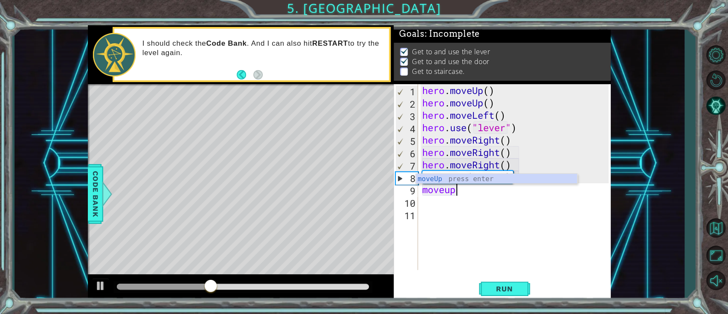
type textarea "moveup"
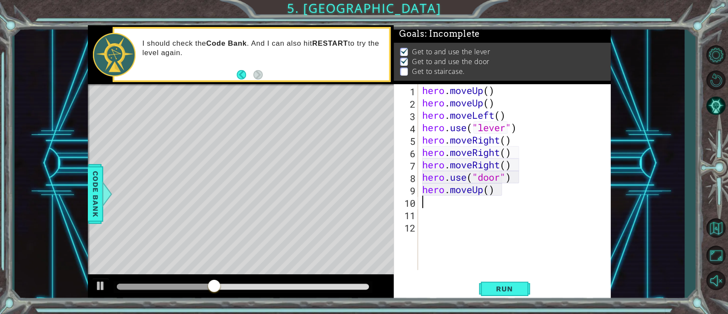
scroll to position [0, 0]
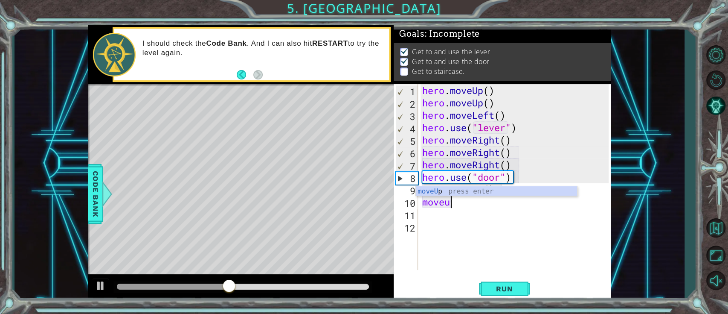
type textarea "moveup"
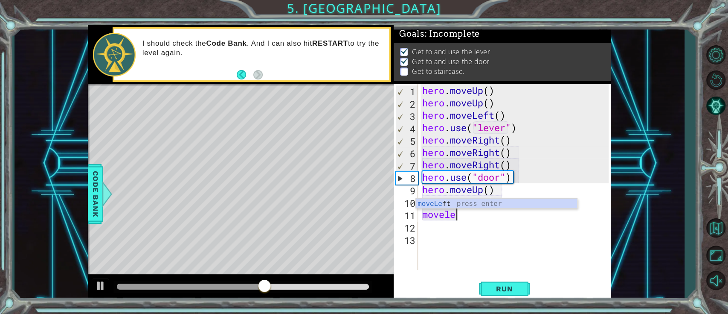
scroll to position [0, 2]
type textarea "moveleft"
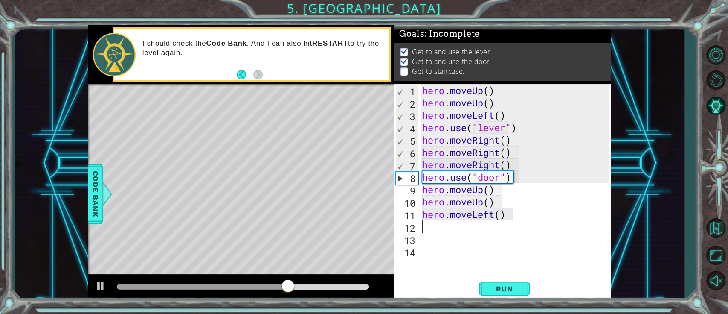
scroll to position [0, 0]
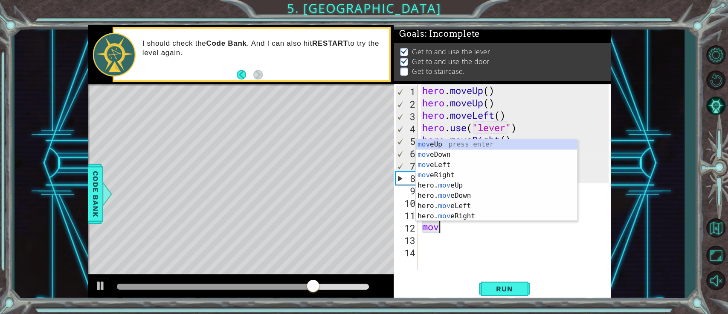
type textarea "move"
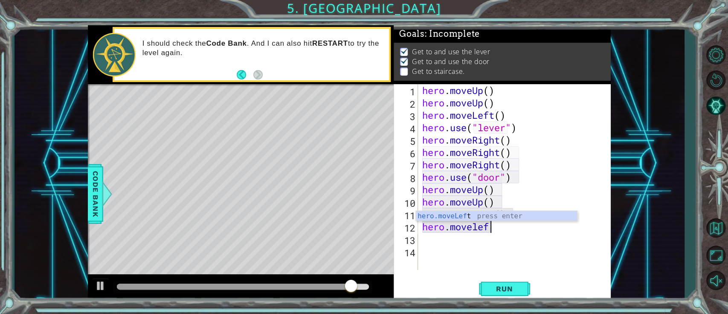
type textarea "hero.moveleft"
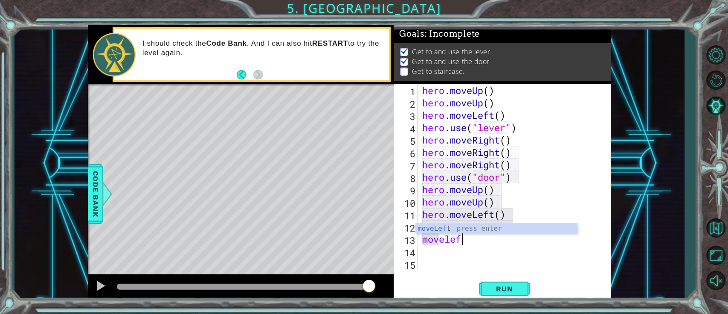
scroll to position [0, 2]
type textarea "moveleft"
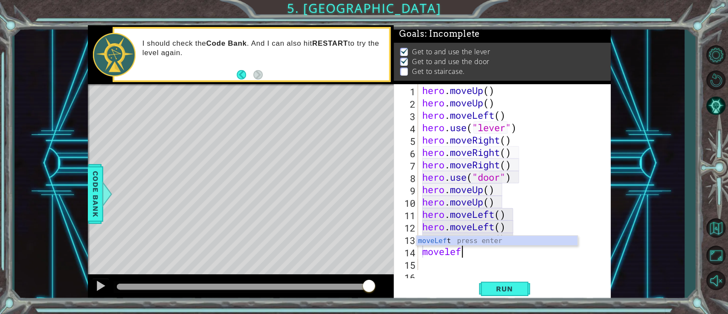
type textarea "moveleft"
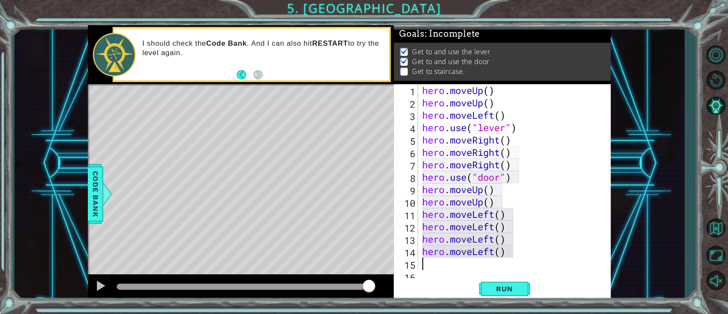
scroll to position [0, 0]
drag, startPoint x: 487, startPoint y: 290, endPoint x: 482, endPoint y: 288, distance: 5.8
click at [482, 235] on button "Run" at bounding box center [504, 289] width 51 height 22
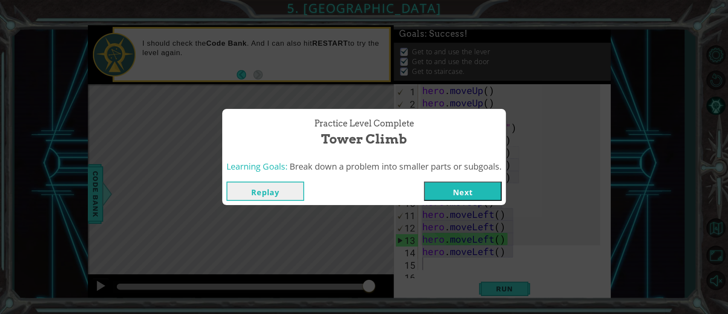
click at [472, 196] on button "Next" at bounding box center [463, 190] width 78 height 19
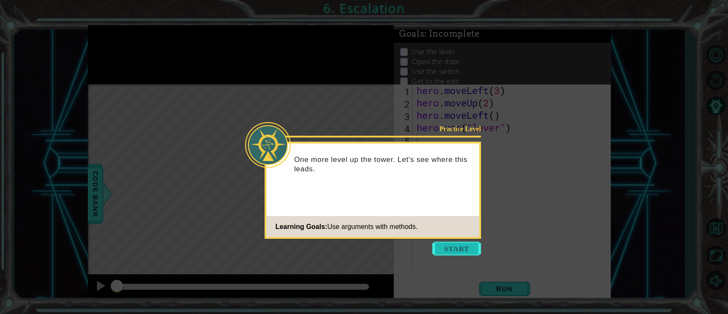
click at [473, 235] on button "Start" at bounding box center [457, 249] width 49 height 14
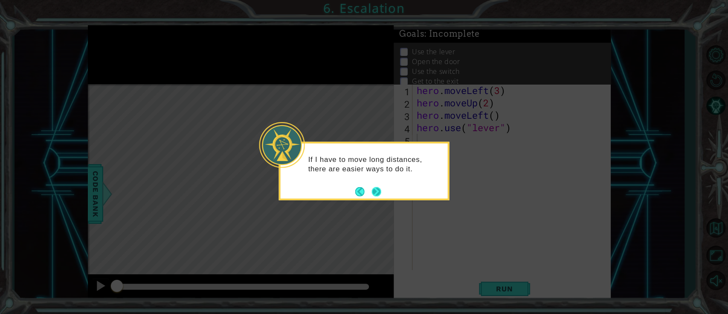
click at [378, 188] on button "Next" at bounding box center [376, 190] width 9 height 9
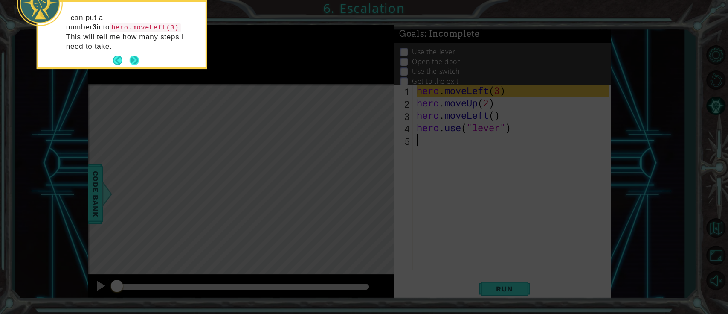
click at [133, 55] on button "Next" at bounding box center [134, 59] width 9 height 9
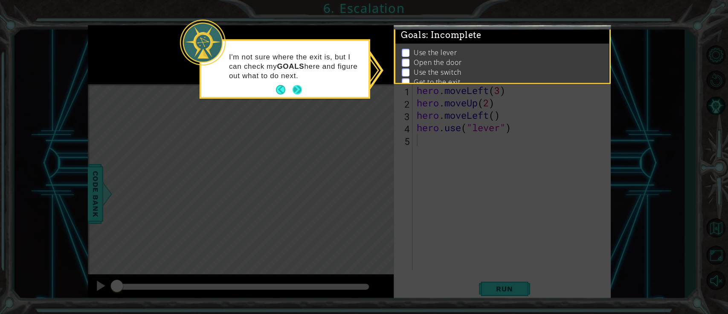
click at [295, 87] on button "Next" at bounding box center [297, 90] width 10 height 10
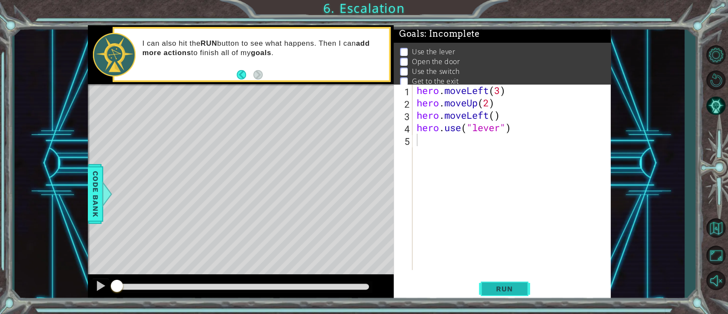
click at [508, 235] on span "Run" at bounding box center [505, 288] width 34 height 9
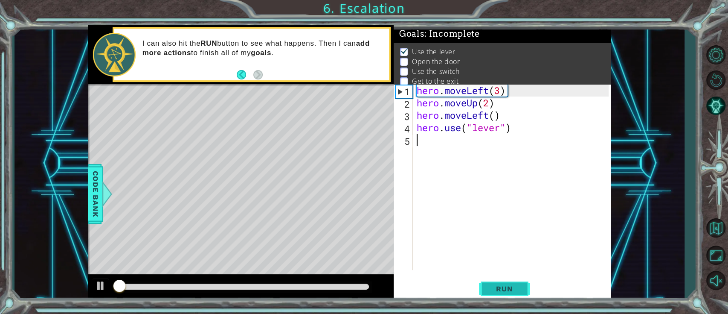
scroll to position [10, 0]
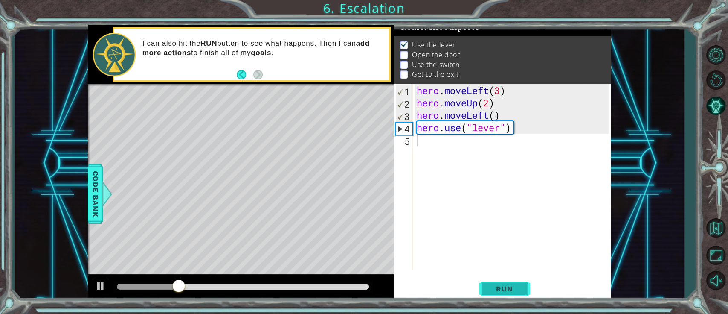
click at [510, 235] on button "Run" at bounding box center [504, 289] width 51 height 22
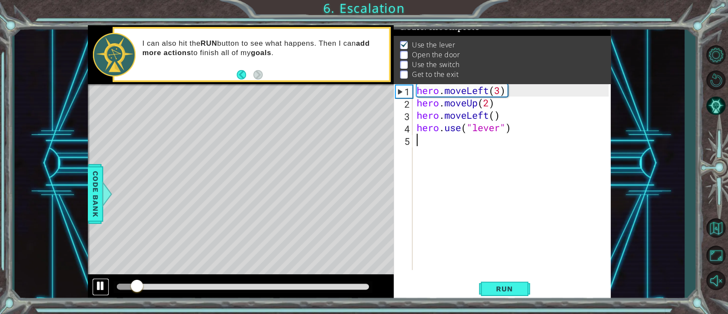
click at [101, 235] on div at bounding box center [100, 285] width 11 height 11
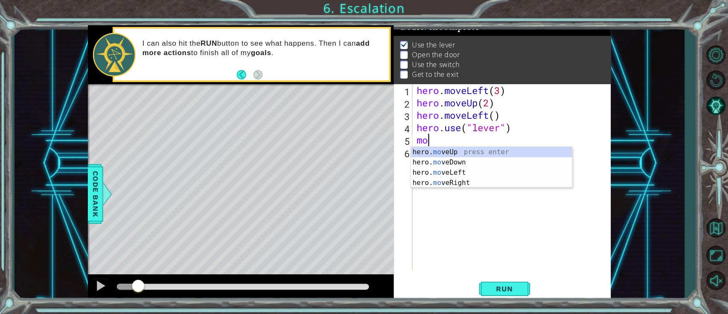
scroll to position [0, 0]
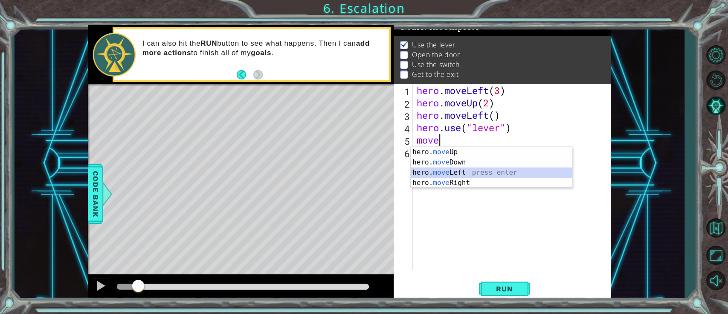
click at [466, 172] on div "hero. move Up press enter hero. move Down press enter hero. move Left press ent…" at bounding box center [491, 177] width 161 height 61
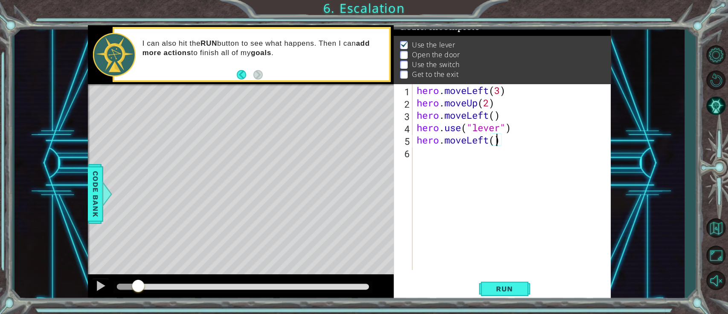
click at [533, 143] on div "hero . moveLeft ( 3 ) hero . moveUp ( 2 ) hero . moveLeft ( ) hero . use ( "lev…" at bounding box center [514, 189] width 198 height 210
type textarea "hero.moveLeft"
click at [509, 173] on div "hero . moveLeft ( 3 ) hero . moveUp ( 2 ) hero . moveLeft ( ) hero . use ( "lev…" at bounding box center [514, 189] width 198 height 210
type textarea "hero.use("door")"
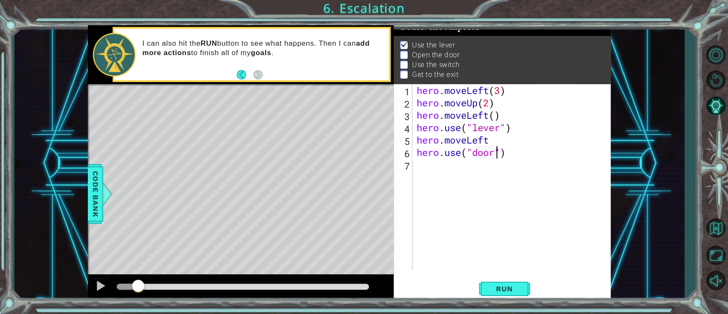
click at [531, 167] on div "hero . moveLeft ( 3 ) hero . moveUp ( 2 ) hero . moveLeft ( ) hero . use ( "lev…" at bounding box center [514, 189] width 198 height 210
drag, startPoint x: 531, startPoint y: 167, endPoint x: 533, endPoint y: 172, distance: 5.2
click at [533, 172] on div "hero . moveLeft ( 3 ) hero . moveUp ( 2 ) hero . moveLeft ( ) hero . use ( "lev…" at bounding box center [514, 189] width 198 height 210
click at [487, 235] on button "Run" at bounding box center [504, 289] width 51 height 22
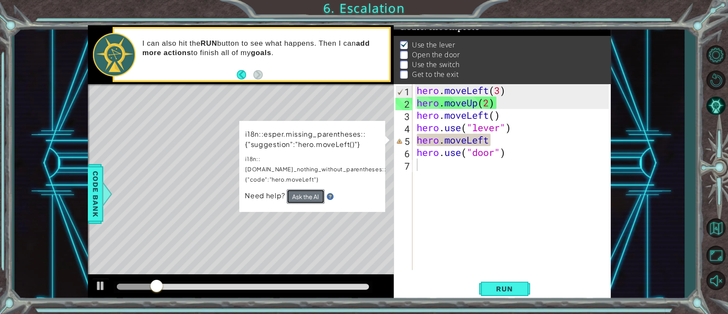
click at [300, 189] on button "Ask the AI" at bounding box center [306, 196] width 38 height 15
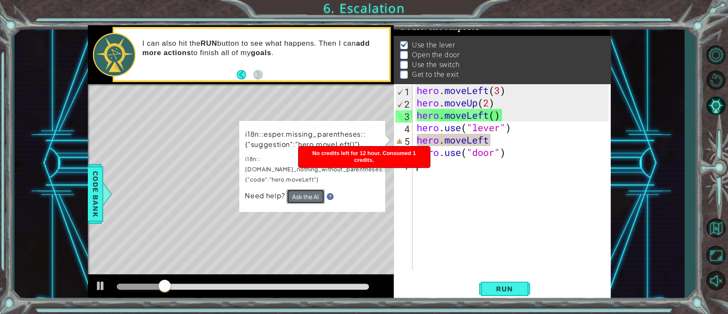
click at [303, 189] on button "Ask the AI" at bounding box center [306, 196] width 38 height 15
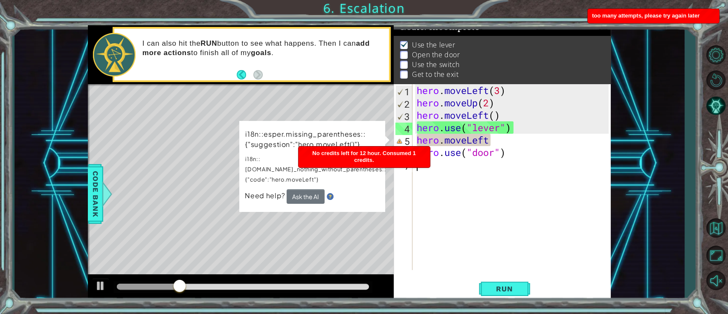
click at [485, 145] on div "hero . moveLeft ( 3 ) hero . moveUp ( 2 ) hero . moveLeft ( ) hero . use ( "lev…" at bounding box center [514, 189] width 198 height 210
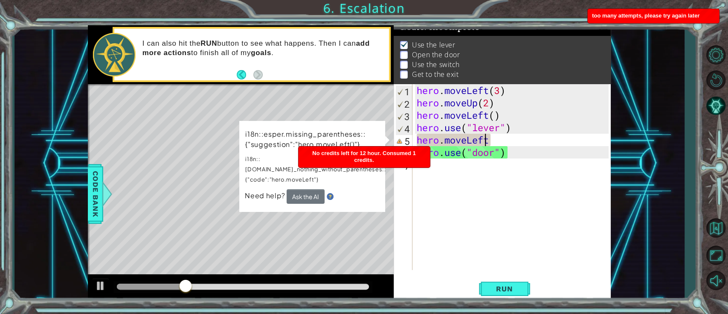
click at [486, 143] on div "hero . moveLeft ( 3 ) hero . moveUp ( 2 ) hero . moveLeft ( ) hero . use ( "lev…" at bounding box center [514, 189] width 198 height 210
click at [493, 143] on div "hero . moveLeft ( 3 ) hero . moveUp ( 2 ) hero . moveLeft ( ) hero . use ( "lev…" at bounding box center [514, 189] width 198 height 210
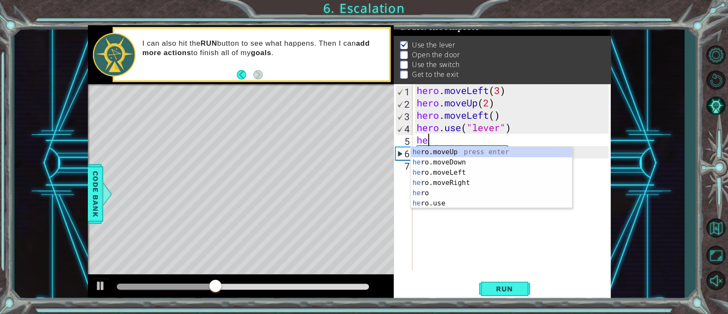
type textarea "h"
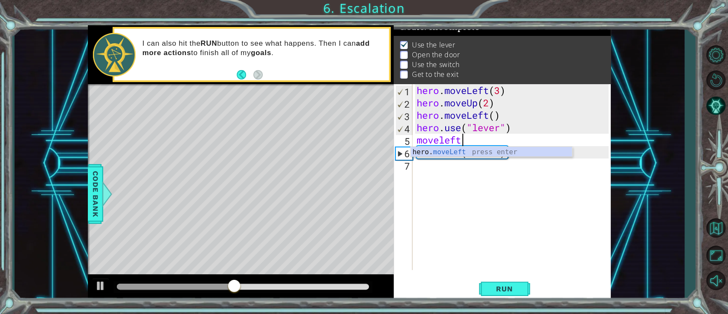
scroll to position [0, 3]
click at [496, 150] on div "hero. moveLeft press enter" at bounding box center [491, 162] width 161 height 31
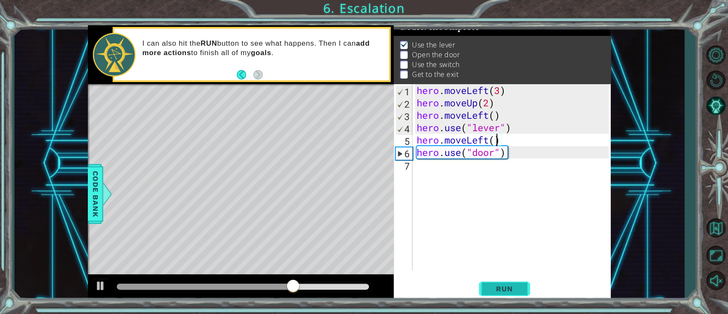
type textarea "hero.moveLeft()"
click at [509, 235] on span "Run" at bounding box center [505, 288] width 34 height 9
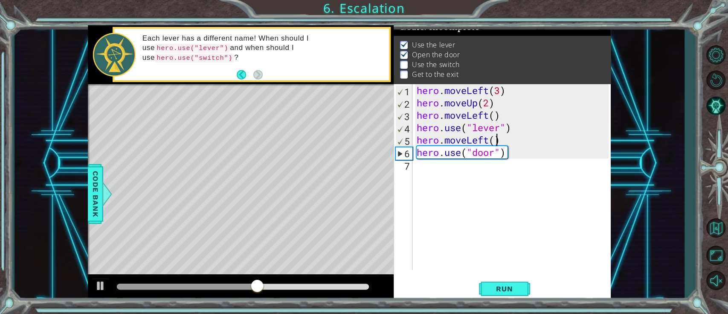
click at [546, 163] on div "hero . moveLeft ( 3 ) hero . moveUp ( 2 ) hero . moveLeft ( ) hero . use ( "lev…" at bounding box center [514, 189] width 198 height 210
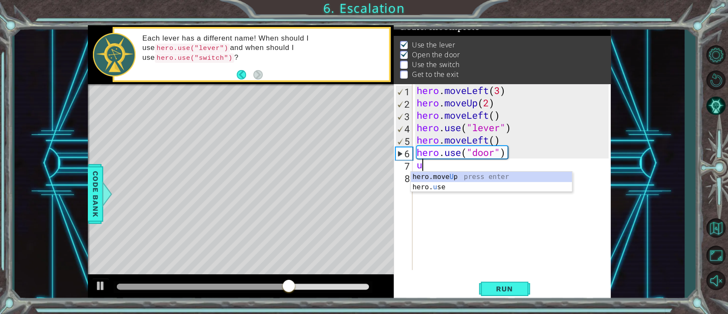
scroll to position [0, 0]
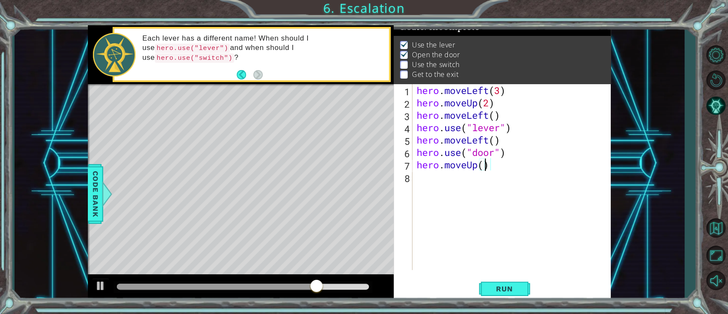
type textarea "hero.moveUp(2)"
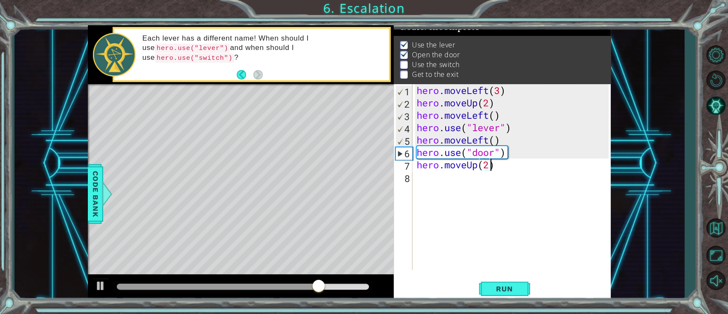
scroll to position [0, 4]
click at [526, 176] on div "hero . moveLeft ( 3 ) hero . moveUp ( 2 ) hero . moveLeft ( ) hero . use ( "lev…" at bounding box center [514, 189] width 198 height 210
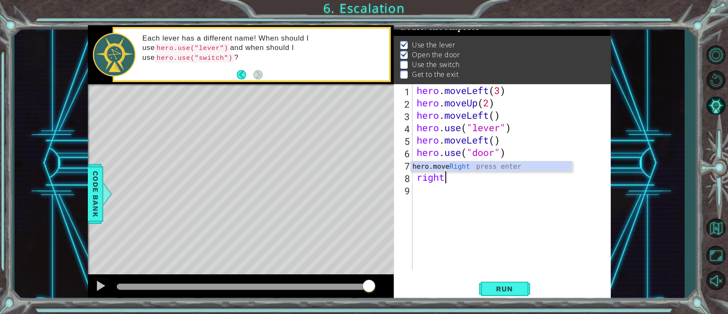
scroll to position [0, 1]
click at [516, 165] on div "hero.move Right press enter" at bounding box center [491, 176] width 161 height 31
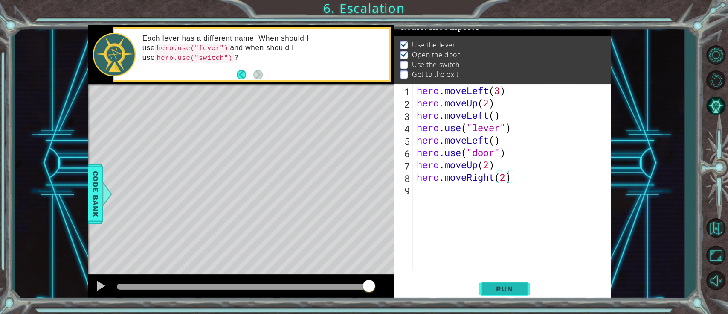
type textarea "hero.moveRight(2)"
click at [505, 235] on button "Run" at bounding box center [504, 289] width 51 height 22
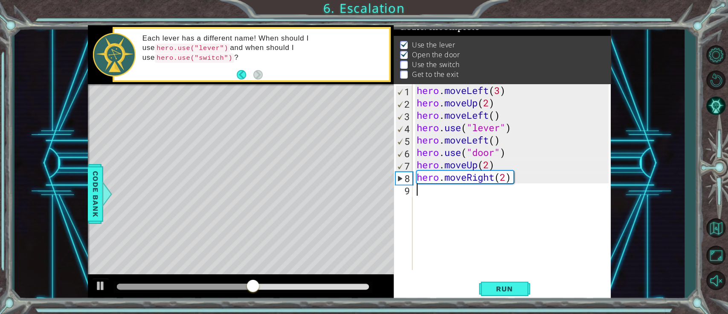
drag, startPoint x: 541, startPoint y: 210, endPoint x: 534, endPoint y: 189, distance: 22.0
click at [534, 189] on div "hero . moveLeft ( 3 ) hero . moveUp ( 2 ) hero . moveLeft ( ) hero . use ( "lev…" at bounding box center [514, 189] width 198 height 210
type textarea "y"
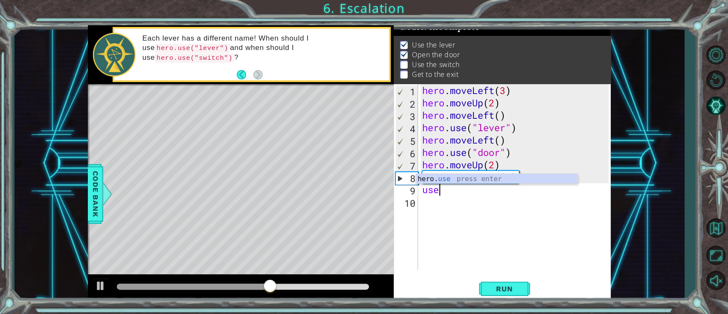
scroll to position [0, 0]
click at [524, 175] on div "hero.use press enter" at bounding box center [496, 189] width 161 height 31
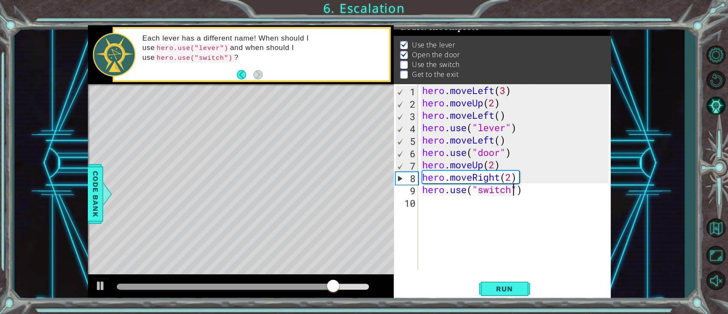
scroll to position [0, 6]
type textarea "hero.use("switch")"
click at [515, 235] on span "Run" at bounding box center [505, 288] width 34 height 9
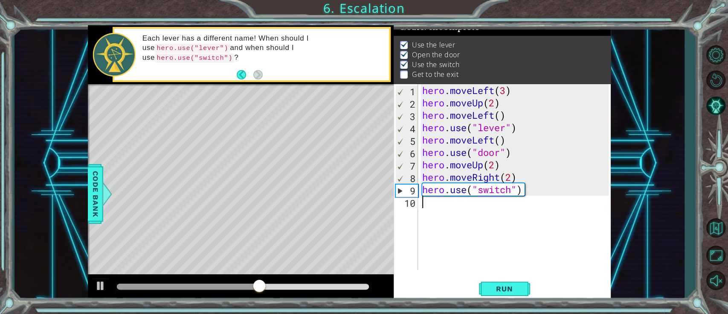
click at [541, 199] on div "hero . moveLeft ( 3 ) hero . moveUp ( 2 ) hero . moveLeft ( ) hero . use ( "lev…" at bounding box center [517, 189] width 192 height 210
click at [546, 192] on div "hero . moveLeft ( 3 ) hero . moveUp ( 2 ) hero . moveLeft ( ) hero . use ( "lev…" at bounding box center [517, 189] width 192 height 210
type textarea "hero.use("switch")"
click at [507, 222] on div "hero . moveLeft ( 3 ) hero . moveUp ( 2 ) hero . moveLeft ( ) hero . use ( "lev…" at bounding box center [517, 189] width 192 height 210
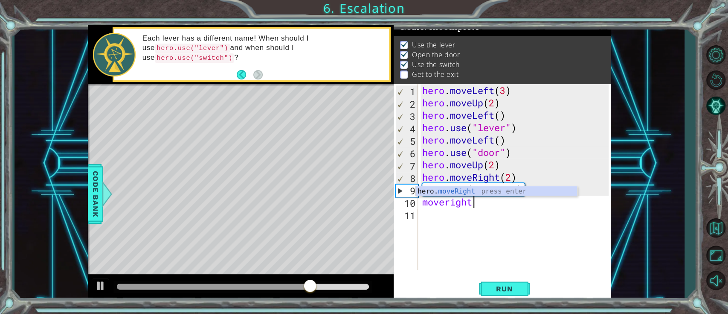
scroll to position [0, 3]
type textarea "hero.moveRight(1)"
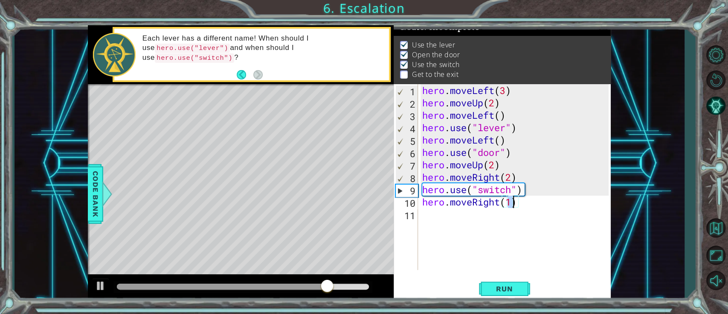
click at [538, 205] on div "hero . moveLeft ( 3 ) hero . moveUp ( 2 ) hero . moveLeft ( ) hero . use ( "lev…" at bounding box center [517, 189] width 192 height 210
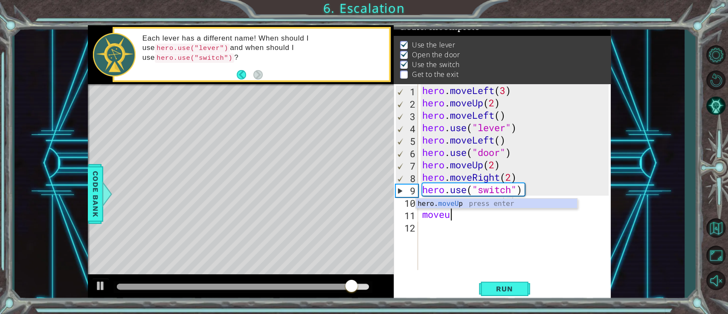
scroll to position [0, 2]
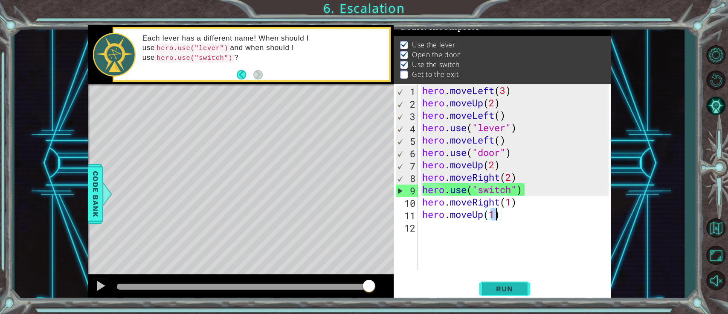
type textarea "hero.moveUp(1)"
click at [512, 235] on span "Run" at bounding box center [505, 288] width 34 height 9
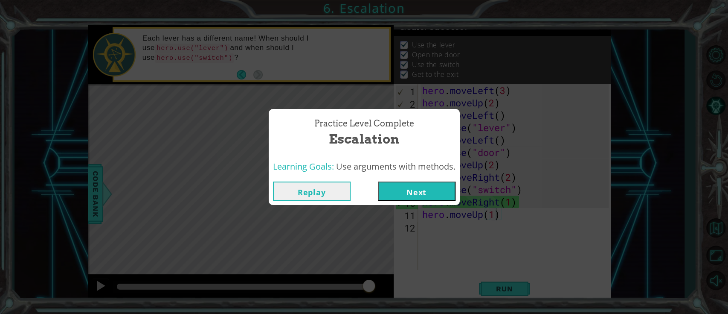
click at [444, 185] on button "Next" at bounding box center [417, 190] width 78 height 19
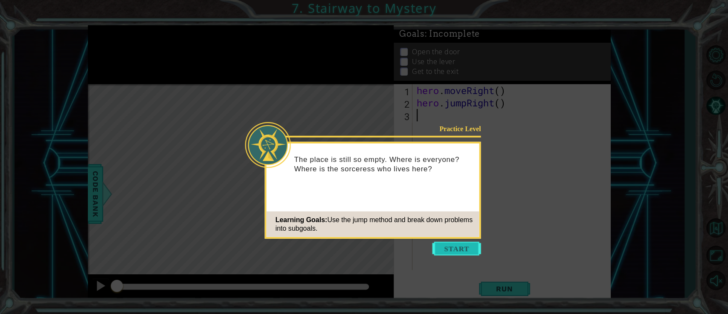
click at [458, 235] on button "Start" at bounding box center [457, 249] width 49 height 14
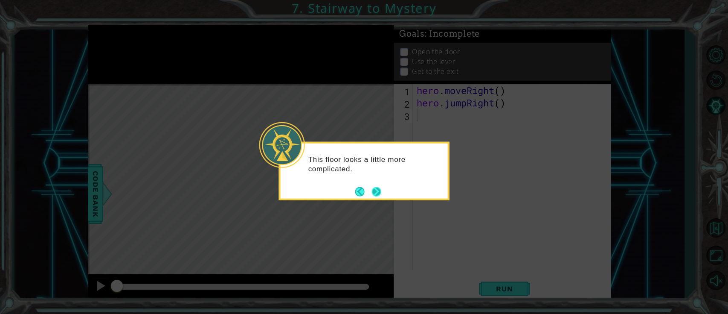
click at [374, 189] on button "Next" at bounding box center [377, 191] width 10 height 10
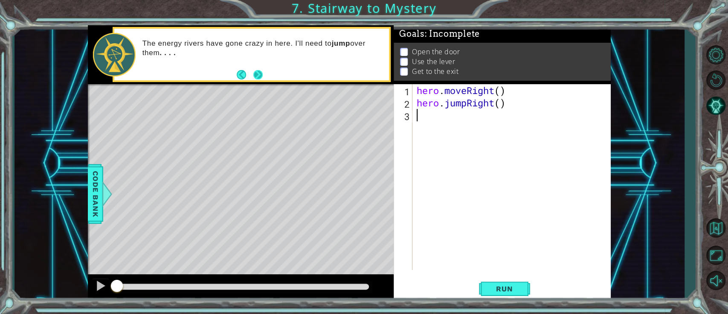
click at [256, 79] on button "Next" at bounding box center [257, 74] width 9 height 9
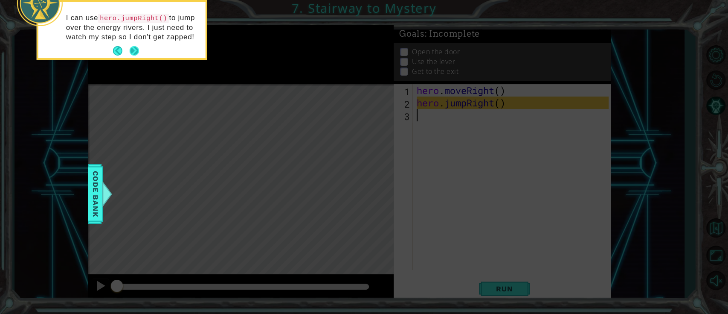
click at [136, 47] on button "Next" at bounding box center [134, 50] width 9 height 9
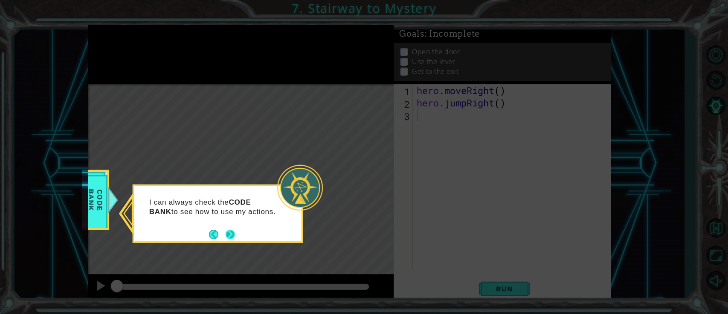
click at [229, 232] on button "Next" at bounding box center [230, 233] width 9 height 9
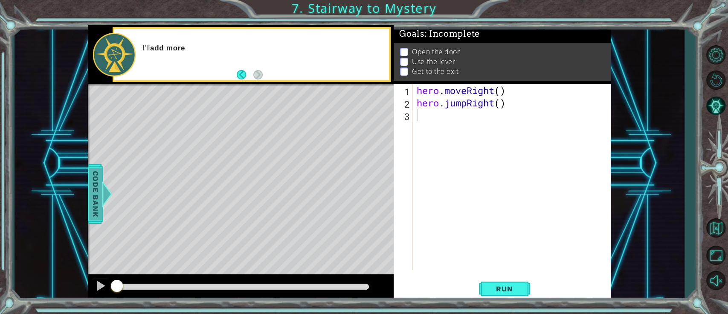
click at [101, 195] on span "Code Bank" at bounding box center [96, 194] width 14 height 52
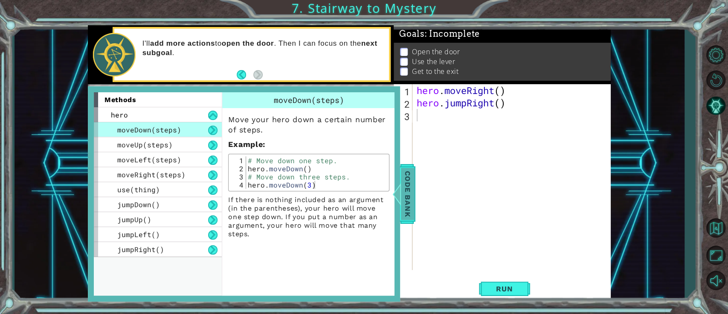
click at [405, 210] on span "Code Bank" at bounding box center [408, 194] width 14 height 52
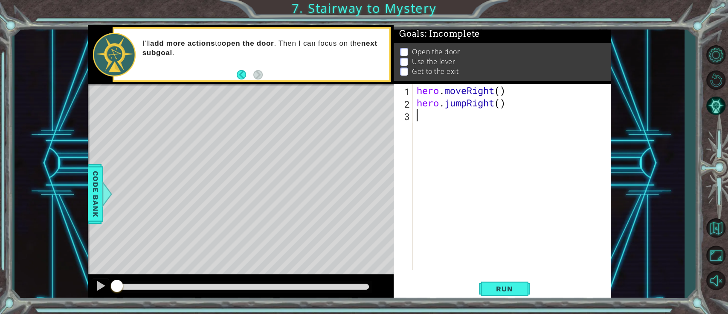
click at [512, 152] on div "hero . moveRight ( ) hero . jumpRight ( )" at bounding box center [514, 189] width 198 height 210
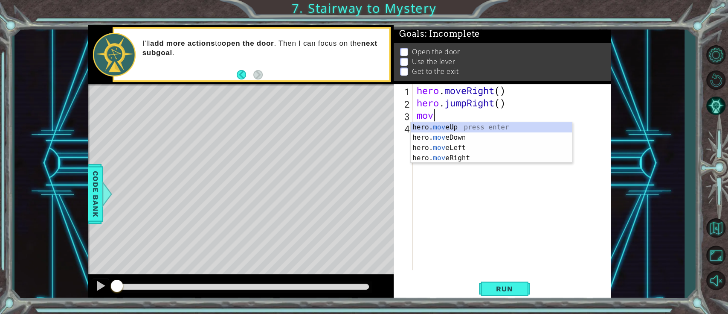
scroll to position [0, 0]
type textarea "m"
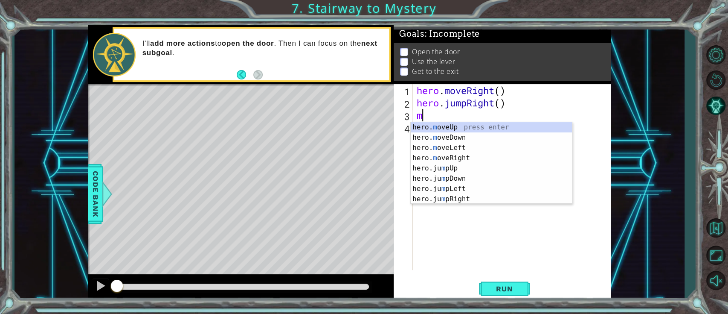
scroll to position [0, 0]
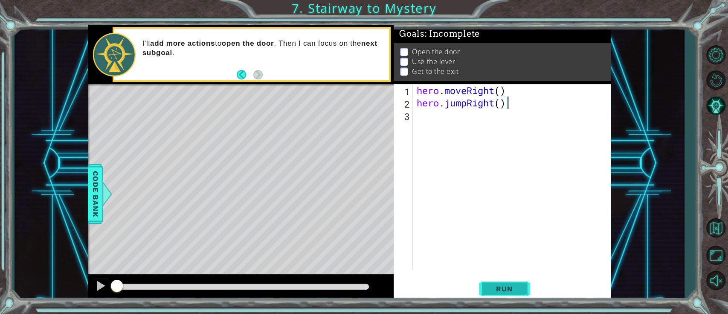
type textarea "hero.jumpRight()"
click at [491, 235] on span "Run" at bounding box center [505, 288] width 34 height 9
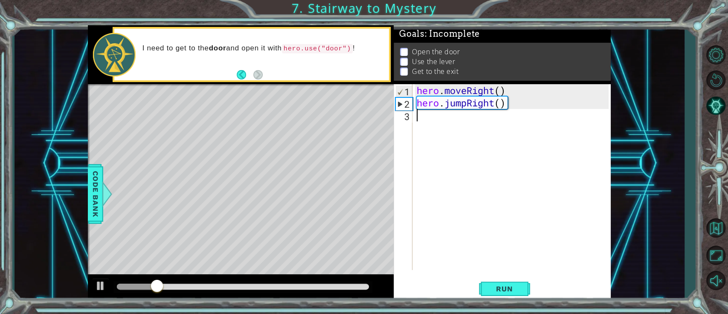
click at [491, 159] on div "hero . moveRight ( ) hero . jumpRight ( )" at bounding box center [514, 189] width 198 height 210
type textarea "hero.moveRight(2)"
click at [542, 118] on div "hero . moveRight ( ) hero . jumpRight ( ) hero . moveRight ( 2 )" at bounding box center [514, 189] width 198 height 210
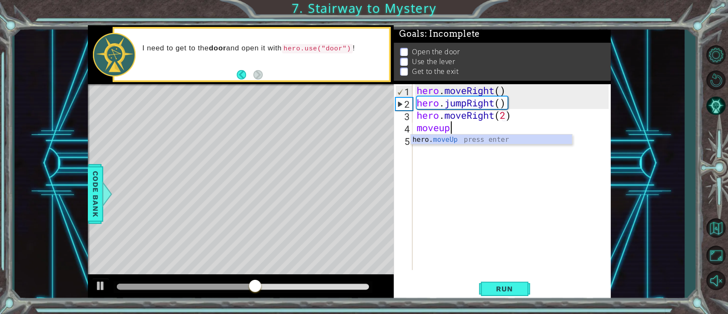
scroll to position [0, 2]
type textarea "hero.moveUp(1)"
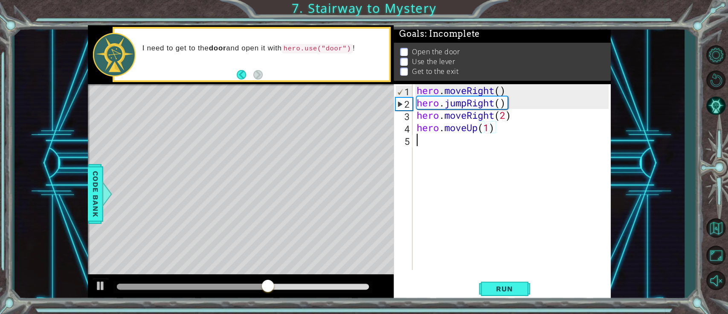
click at [546, 142] on div "hero . moveRight ( ) hero . jumpRight ( ) hero . moveRight ( 2 ) hero . moveUp …" at bounding box center [514, 189] width 198 height 210
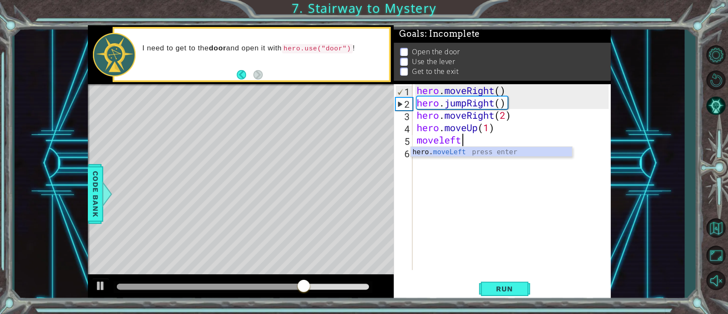
scroll to position [0, 3]
type textarea "hero.moveLeft(1)"
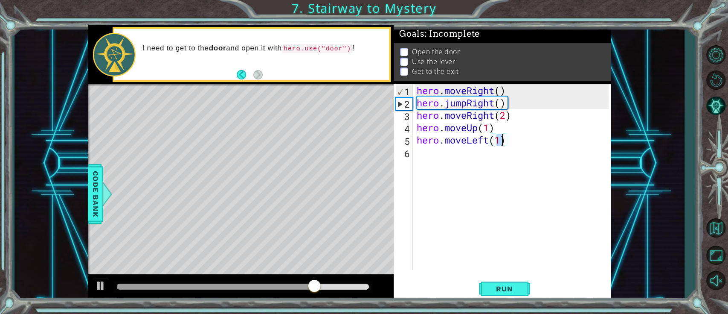
click at [546, 146] on div "hero . moveRight ( ) hero . jumpRight ( ) hero . moveRight ( 2 ) hero . moveUp …" at bounding box center [514, 189] width 198 height 210
type textarea "hero.use("door")"
click at [515, 235] on span "Run" at bounding box center [505, 288] width 34 height 9
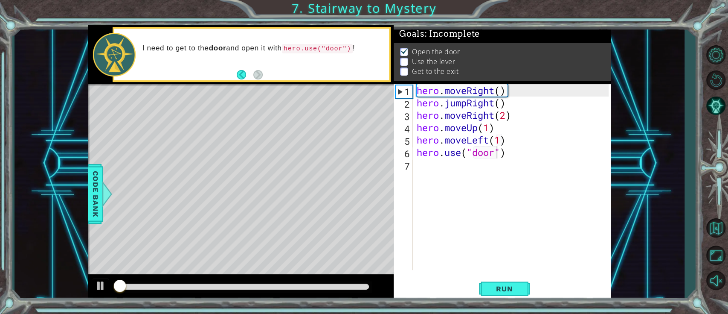
scroll to position [6, 0]
drag, startPoint x: 515, startPoint y: 290, endPoint x: 588, endPoint y: 176, distance: 136.1
click at [546, 176] on div "hero.use("door") 1 2 3 4 5 6 7 hero . moveRight ( ) hero . jumpRight ( ) hero .…" at bounding box center [502, 192] width 217 height 217
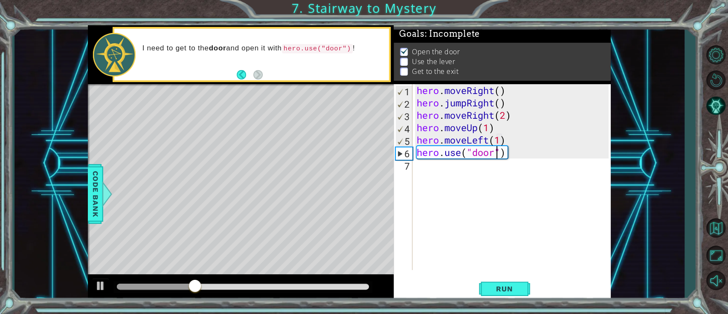
click at [542, 162] on div "hero . moveRight ( ) hero . jumpRight ( ) hero . moveRight ( 2 ) hero . moveUp …" at bounding box center [514, 189] width 198 height 210
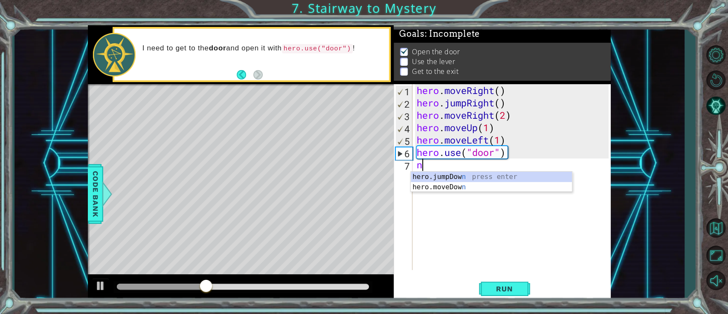
type textarea "n"
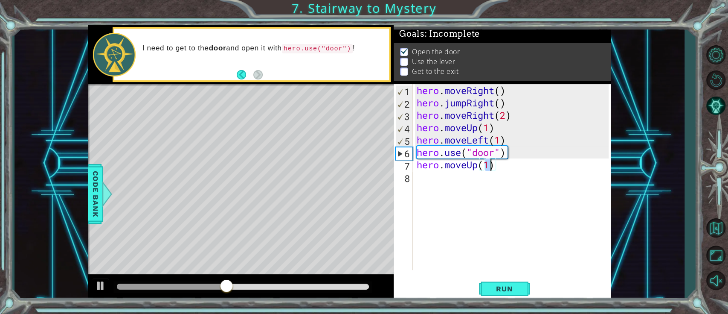
type textarea "hero.moveUp(2)"
click at [545, 178] on div "hero . moveRight ( ) hero . jumpRight ( ) hero . moveRight ( 2 ) hero . moveUp …" at bounding box center [514, 189] width 198 height 210
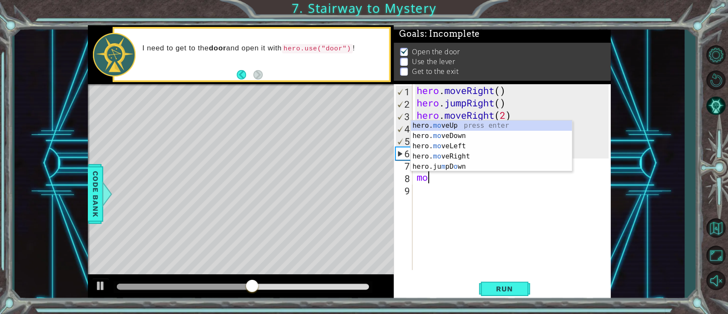
scroll to position [0, 0]
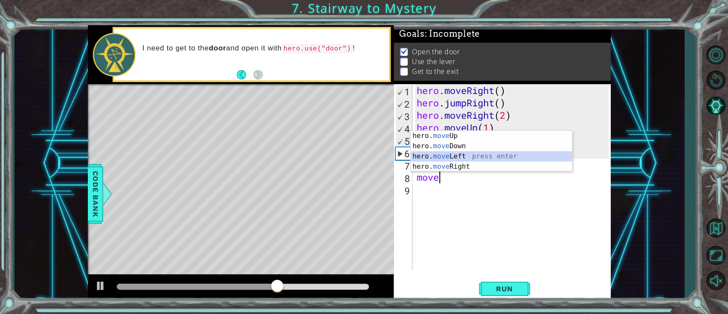
click at [492, 153] on div "hero. move Up press enter hero. move Down press enter hero. move Left press ent…" at bounding box center [491, 161] width 161 height 61
type textarea "hero.moveLeft(1)"
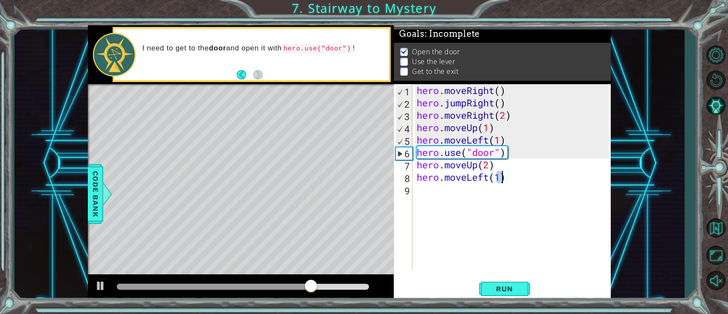
click at [546, 191] on div "hero . moveRight ( ) hero . jumpRight ( ) hero . moveRight ( 2 ) hero . moveUp …" at bounding box center [514, 189] width 198 height 210
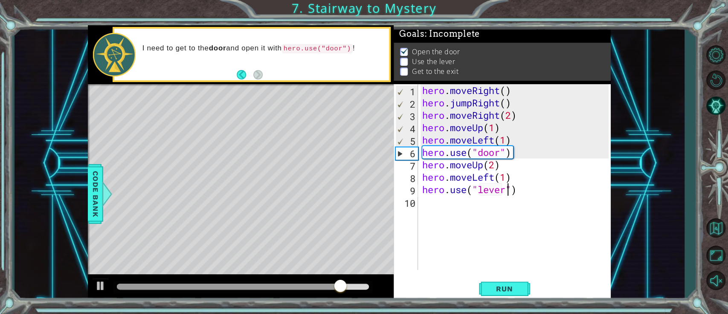
scroll to position [0, 6]
click at [546, 192] on div "hero . moveRight ( ) hero . jumpRight ( ) hero . moveRight ( 2 ) hero . moveUp …" at bounding box center [517, 189] width 192 height 210
type textarea "hero.use("lever")"
click at [523, 235] on button "Run" at bounding box center [504, 289] width 51 height 22
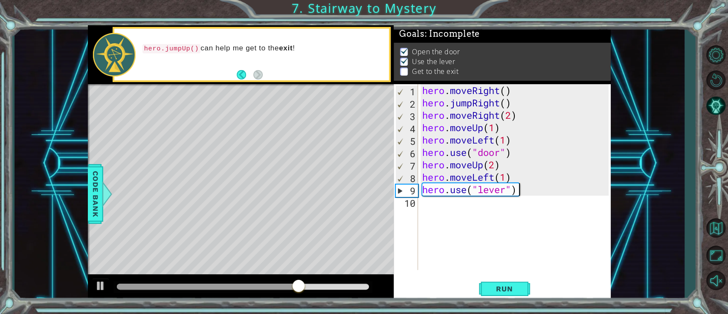
click at [546, 192] on div "hero . moveRight ( ) hero . jumpRight ( ) hero . moveRight ( 2 ) hero . moveUp …" at bounding box center [517, 189] width 192 height 210
type textarea "hero.moveLeft(2)"
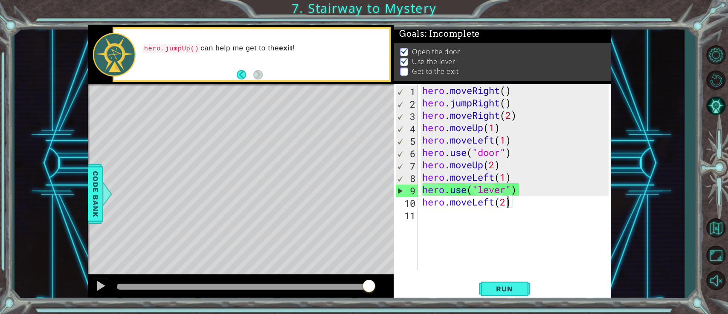
click at [546, 214] on div "hero . moveRight ( ) hero . jumpRight ( ) hero . moveRight ( 2 ) hero . moveUp …" at bounding box center [517, 189] width 192 height 210
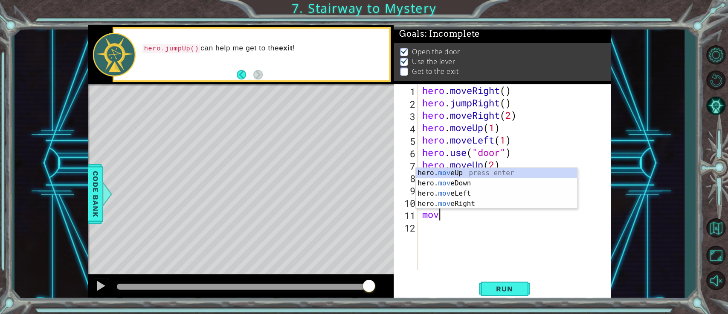
scroll to position [0, 0]
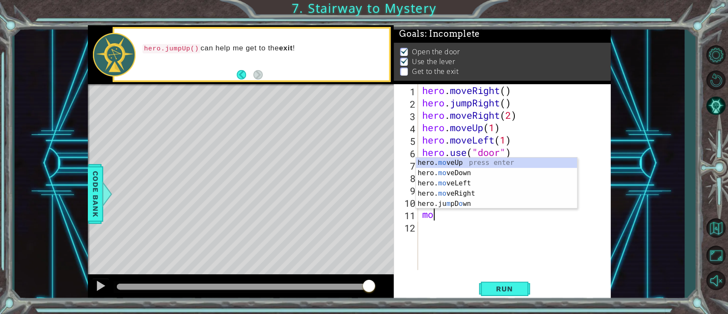
type textarea "m"
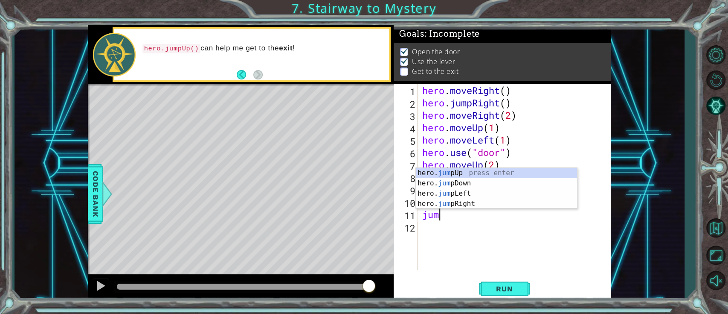
type textarea "jump"
click at [496, 172] on div "hero. jump Up press enter hero. jump Down press enter hero. jump Left press ent…" at bounding box center [496, 198] width 161 height 61
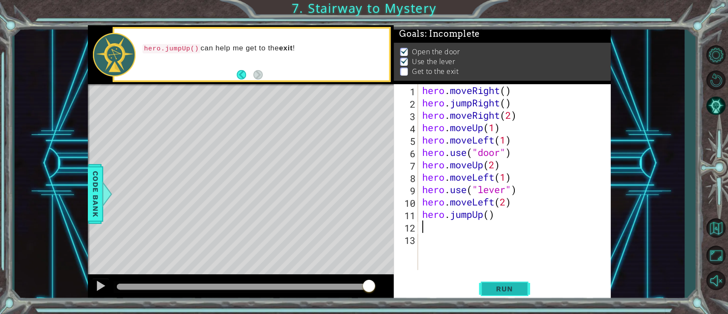
click at [513, 235] on button "Run" at bounding box center [504, 289] width 51 height 22
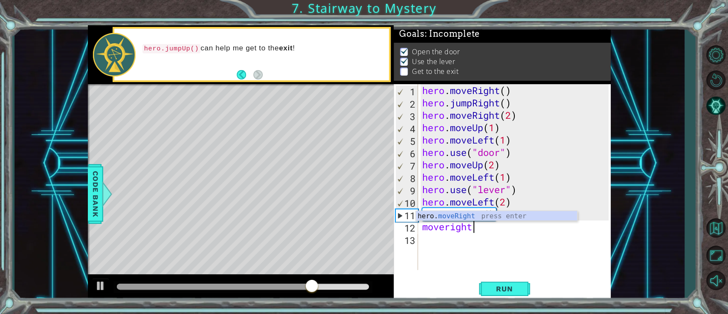
scroll to position [0, 3]
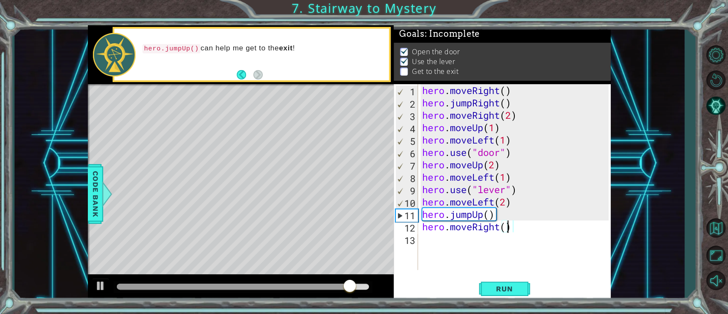
type textarea "hero.moveRight(2)"
click at [527, 227] on div "hero . moveRight ( ) hero . jumpRight ( ) hero . moveRight ( 2 ) hero . moveUp …" at bounding box center [517, 189] width 192 height 210
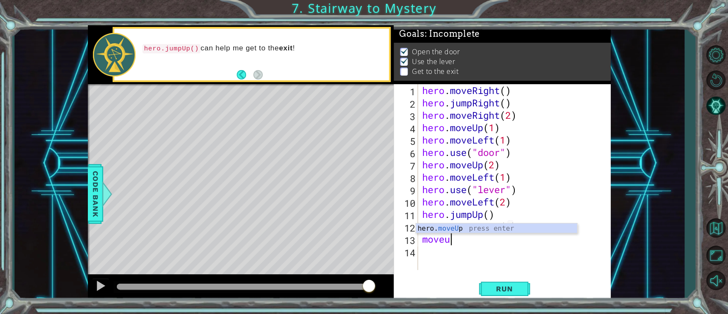
scroll to position [0, 2]
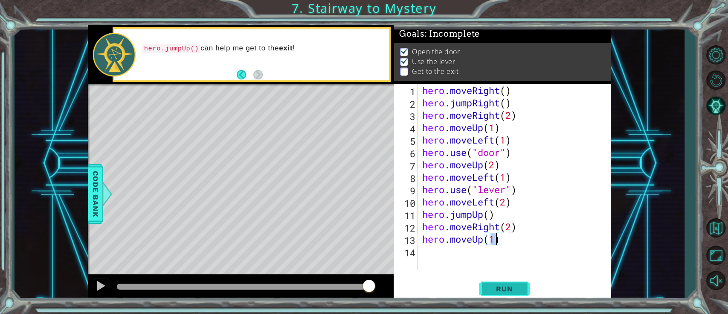
type textarea "hero.moveUp(1)"
click at [512, 235] on span "Run" at bounding box center [505, 288] width 34 height 9
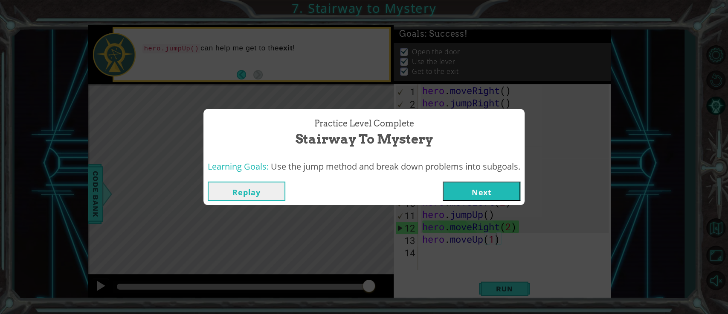
click at [501, 183] on button "Next" at bounding box center [482, 190] width 78 height 19
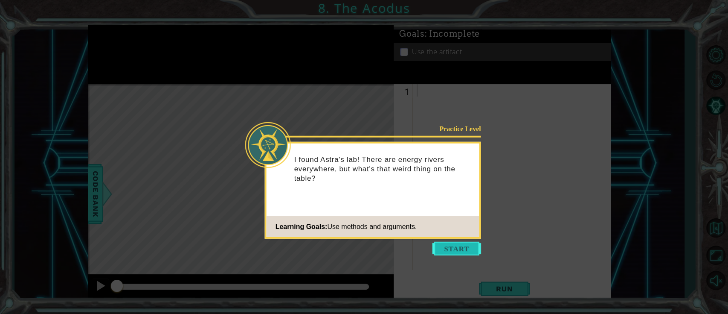
click at [455, 235] on button "Start" at bounding box center [457, 249] width 49 height 14
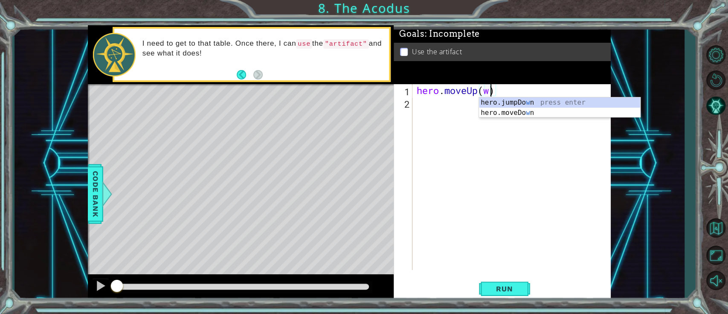
scroll to position [0, 4]
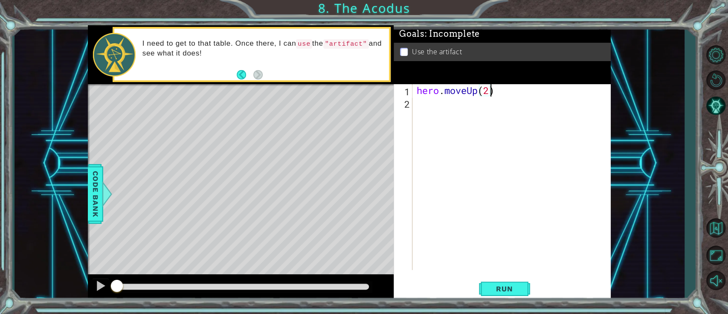
type textarea "hero.moveUp(2)"
click at [533, 89] on div "hero . moveUp ( 2 )" at bounding box center [514, 189] width 198 height 210
click at [546, 220] on button "Back to Map" at bounding box center [716, 227] width 25 height 25
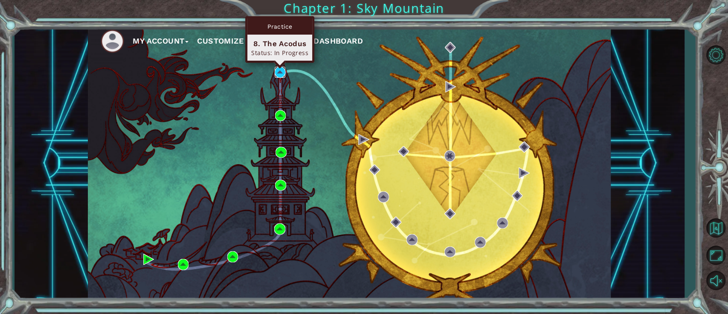
click at [284, 70] on img at bounding box center [280, 72] width 11 height 11
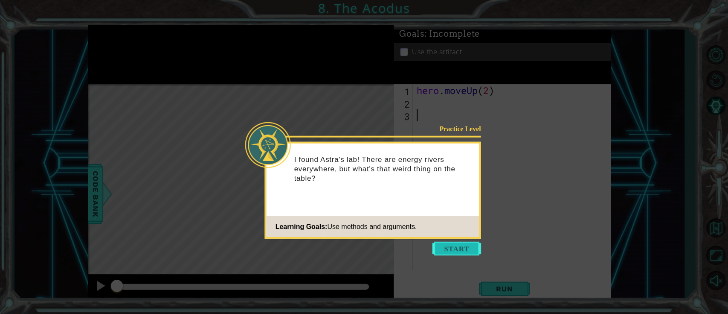
click at [460, 235] on button "Start" at bounding box center [457, 249] width 49 height 14
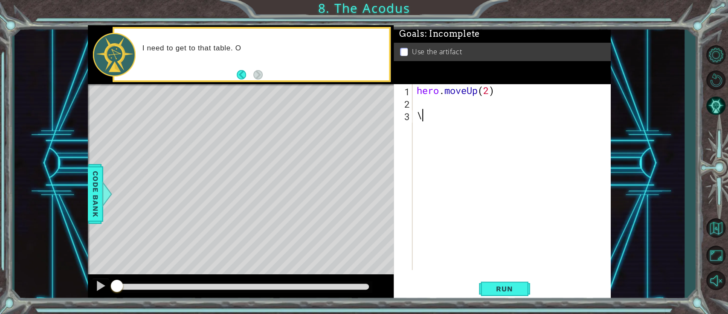
type textarea "\"
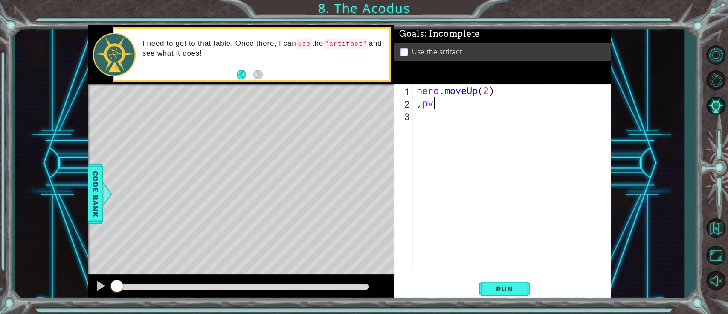
scroll to position [0, 0]
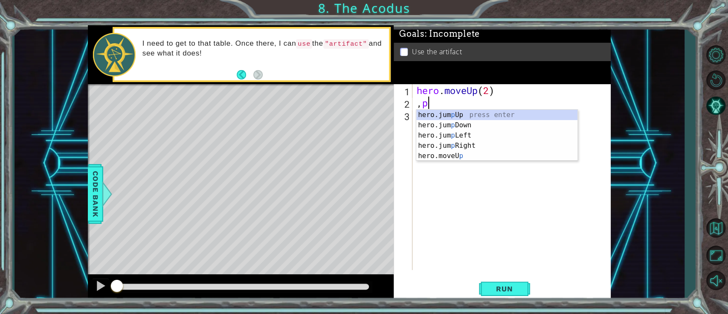
type textarea ","
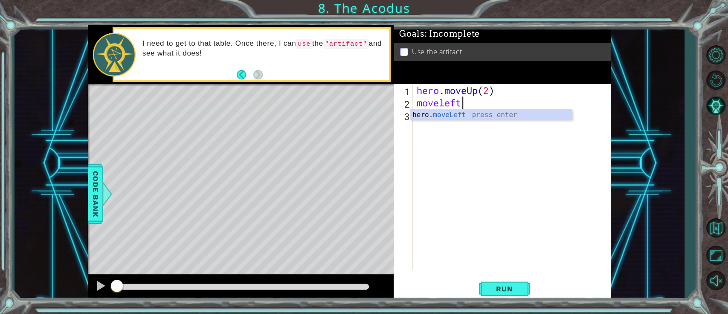
scroll to position [0, 3]
type textarea "hero.moveDown(2)"
click at [534, 139] on div "hero . moveUp ( 2 ) hero . moveLeft ( 1 ) hero . moveDown ( 2 )" at bounding box center [514, 189] width 198 height 210
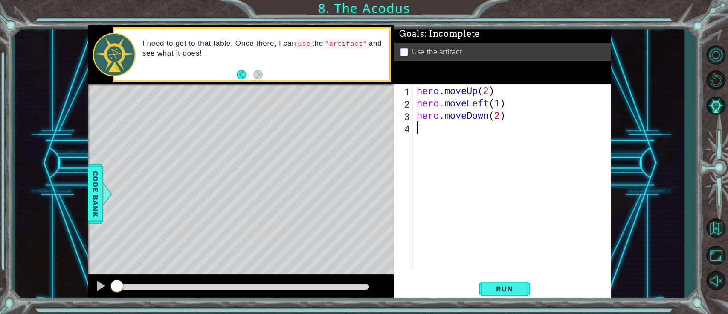
type textarea "x"
type textarea "m"
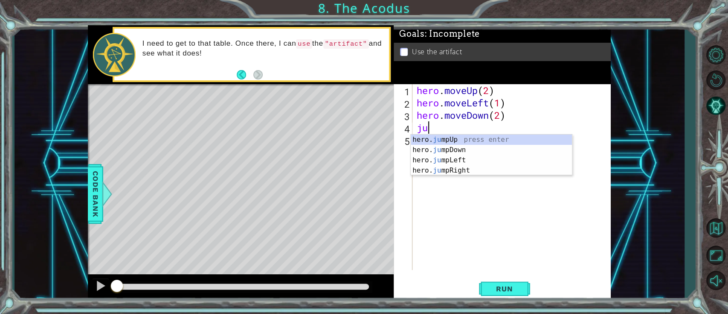
scroll to position [0, 0]
type textarea "jump"
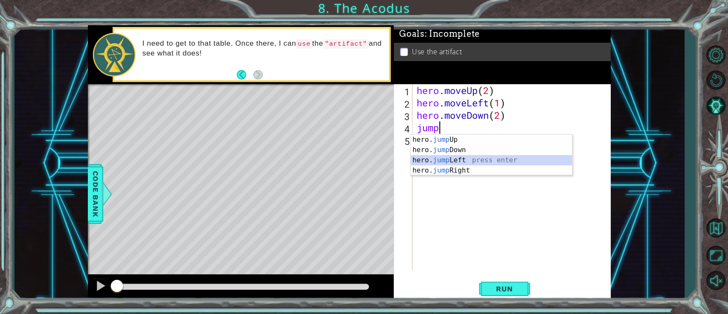
click at [504, 160] on div "hero. jump Up press enter hero. jump Down press enter hero. jump Left press ent…" at bounding box center [491, 164] width 161 height 61
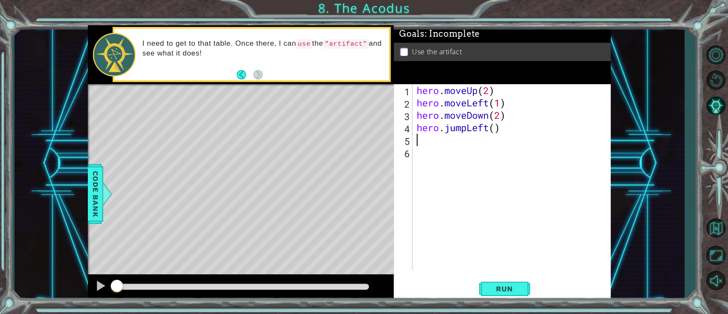
scroll to position [0, 0]
type textarea ","
type textarea "hero.jumpLeft()"
type textarea "hero.moveUp(2)"
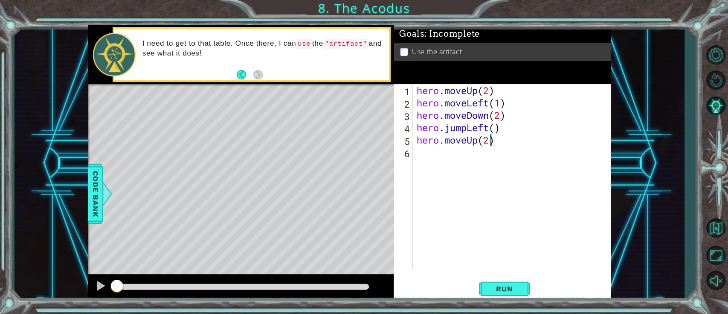
scroll to position [0, 5]
click at [526, 151] on div "hero . moveUp ( 2 ) hero . moveLeft ( 1 ) hero . moveDown ( 2 ) hero . jumpLeft…" at bounding box center [514, 189] width 198 height 210
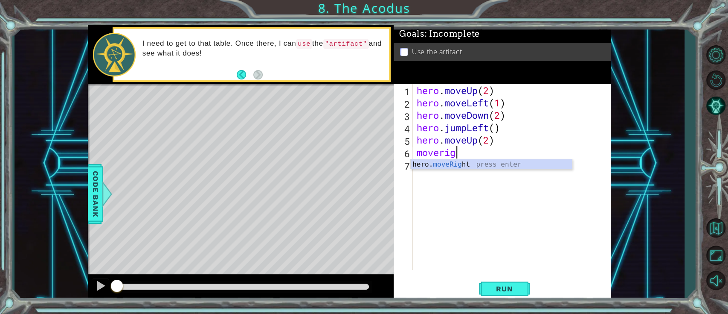
scroll to position [0, 3]
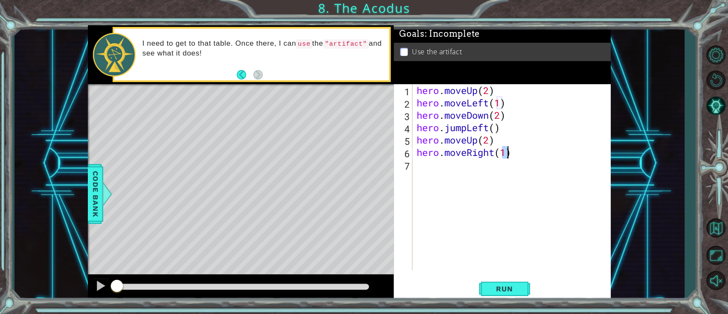
type textarea "hero.moveRight(1)"
click at [526, 151] on div "hero . moveUp ( 2 ) hero . moveLeft ( 1 ) hero . moveDown ( 2 ) hero . jumpLeft…" at bounding box center [514, 189] width 198 height 210
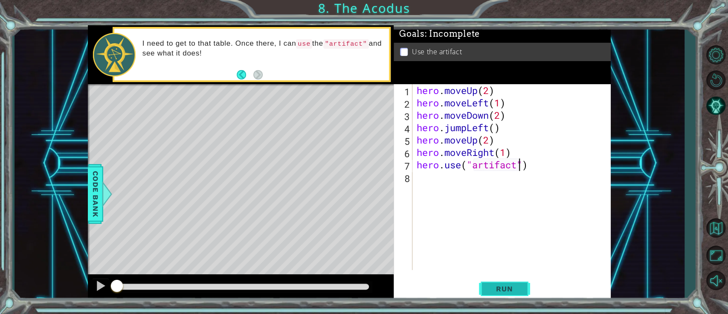
type textarea "hero.use("artifact")"
click at [513, 235] on span "Run" at bounding box center [505, 288] width 34 height 9
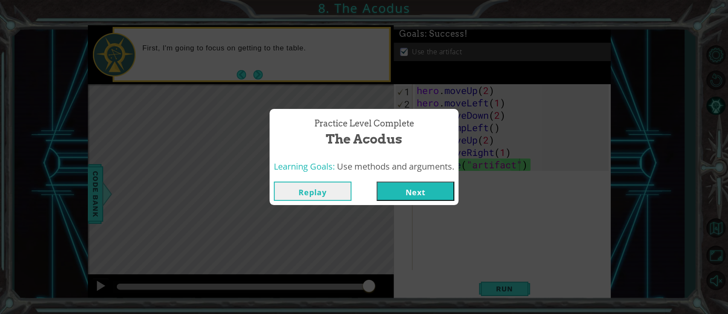
click at [430, 188] on button "Next" at bounding box center [416, 190] width 78 height 19
